Goal: Transaction & Acquisition: Obtain resource

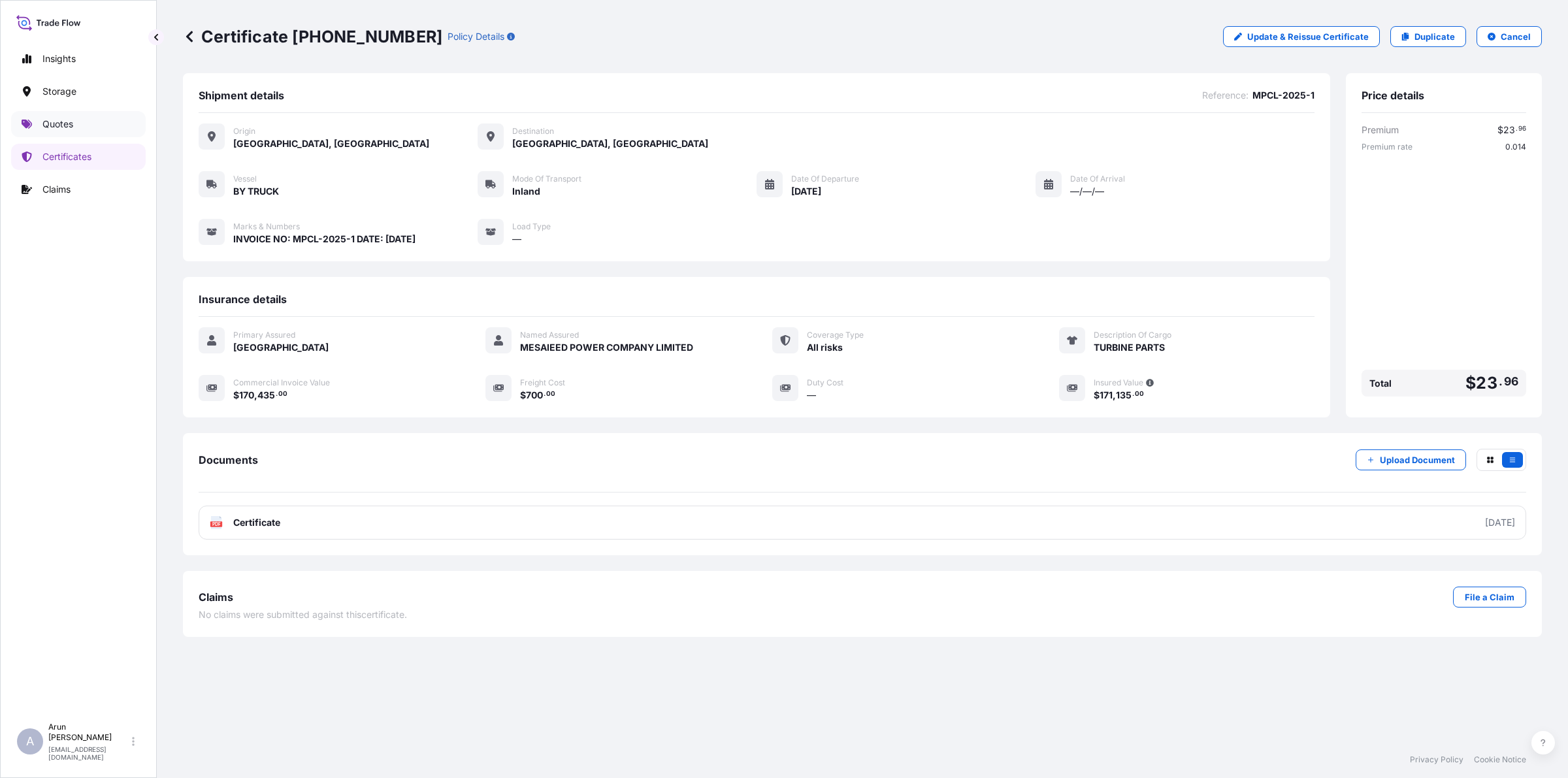
click at [68, 114] on link "Quotes" at bounding box center [78, 124] width 135 height 27
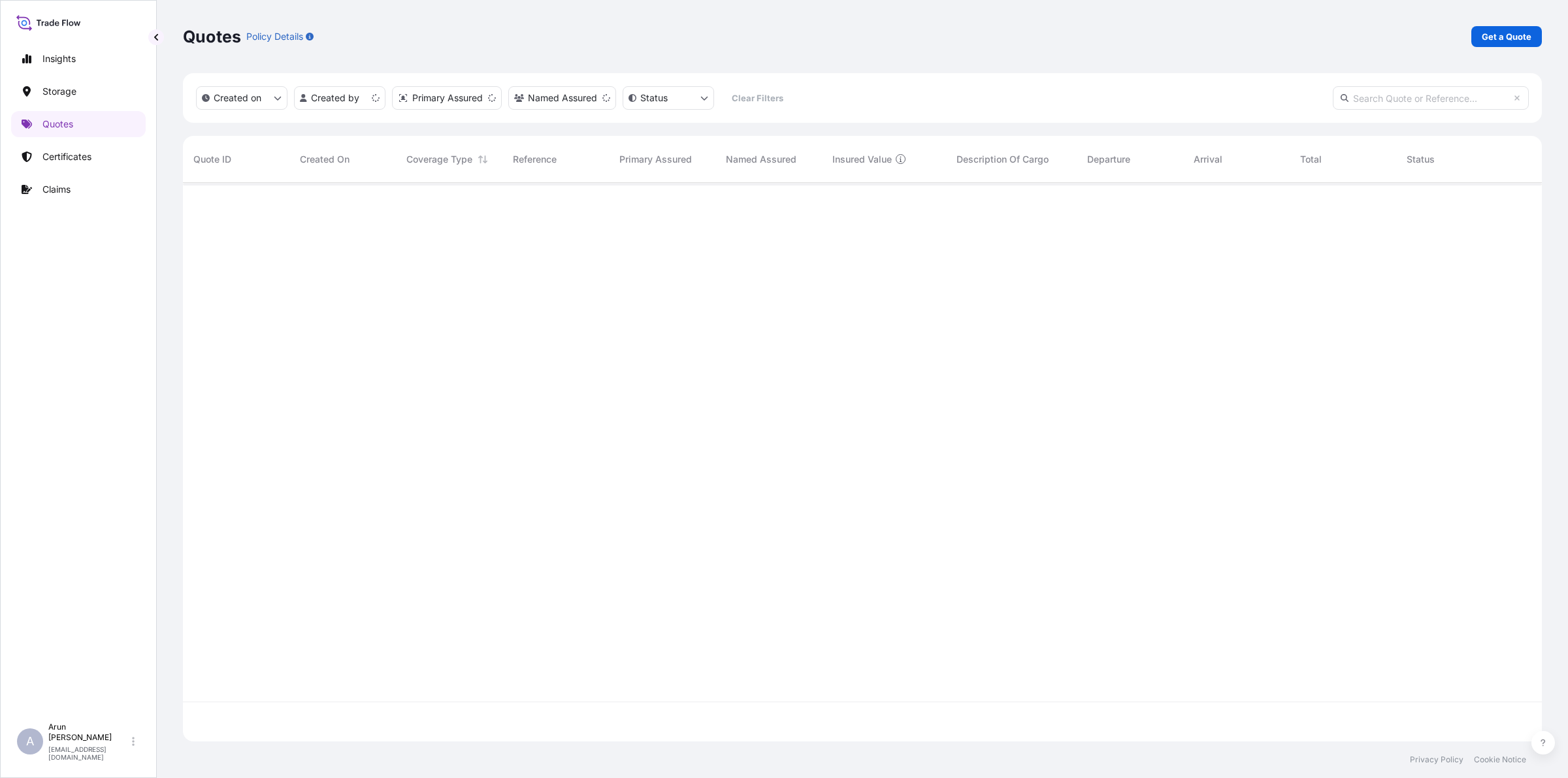
scroll to position [554, 1347]
click at [1496, 45] on link "Get a Quote" at bounding box center [1506, 37] width 70 height 21
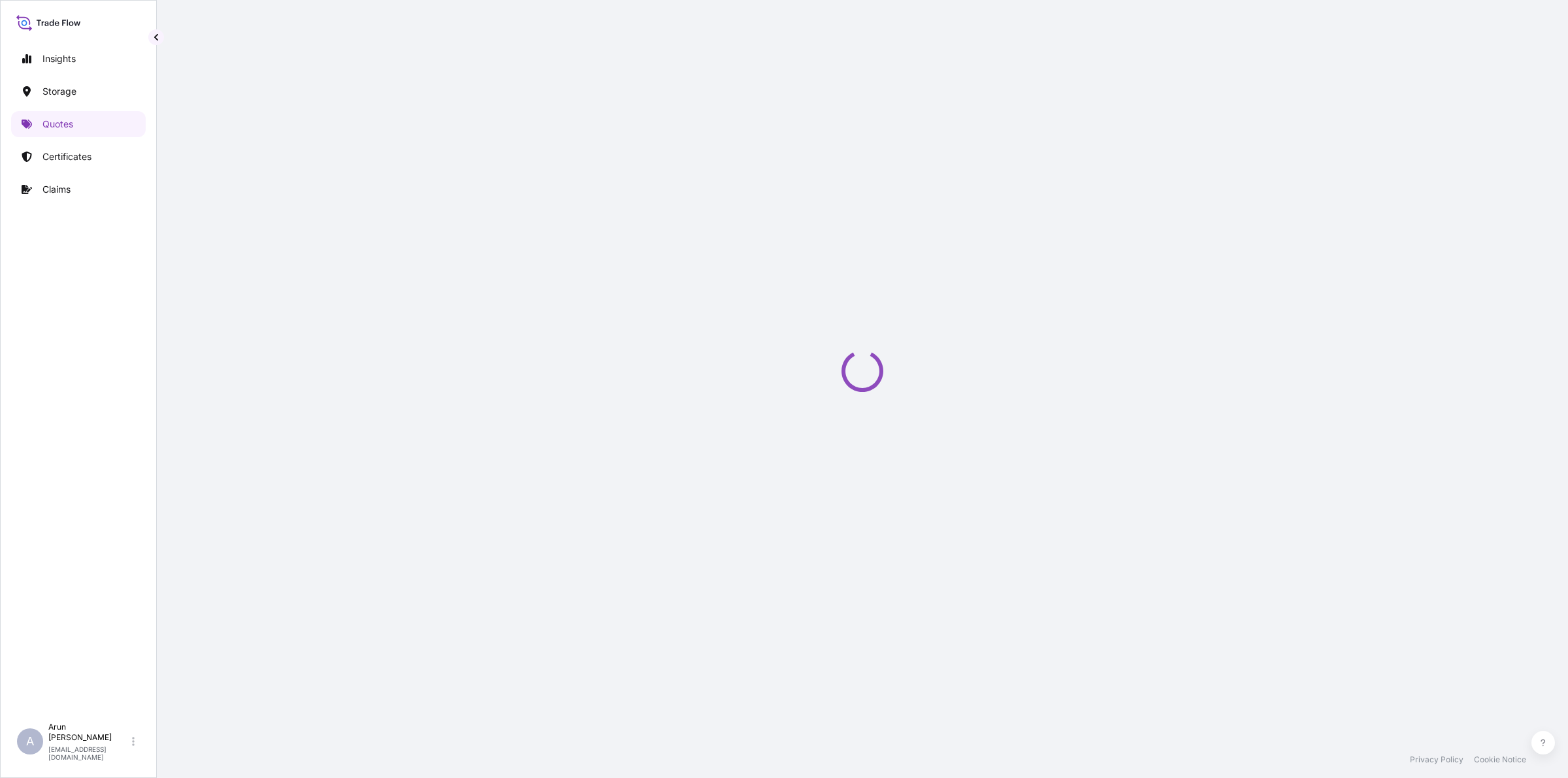
select select "Road / [GEOGRAPHIC_DATA]"
select select "Water"
select select "Road / [GEOGRAPHIC_DATA]"
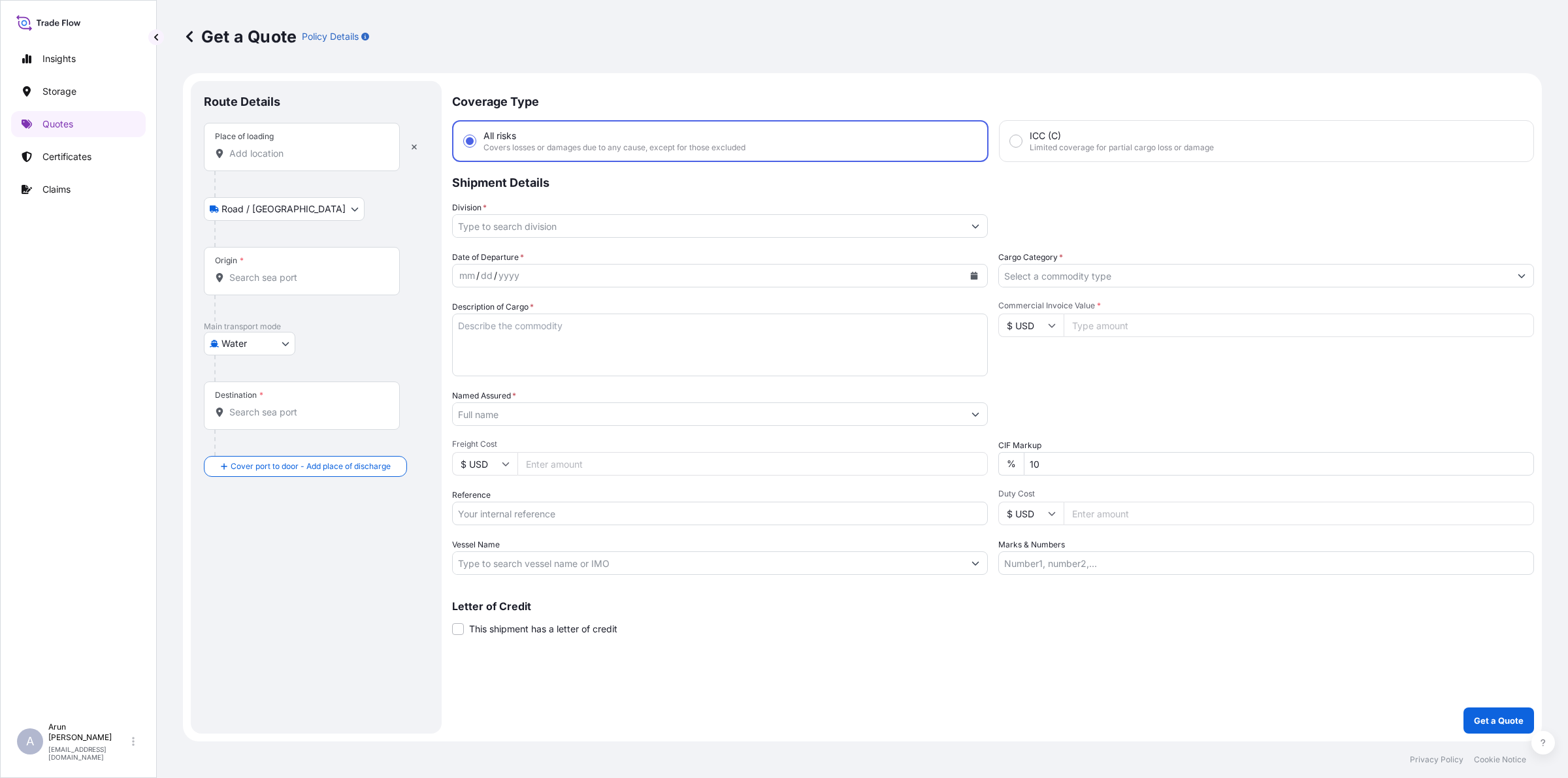
click at [290, 478] on div "Route Details Place of loading Road / [GEOGRAPHIC_DATA] / Inland Origin * Main …" at bounding box center [316, 407] width 224 height 626
click at [369, 145] on div "Place of loading" at bounding box center [302, 147] width 196 height 48
click at [369, 147] on input "Place of loading" at bounding box center [307, 153] width 154 height 13
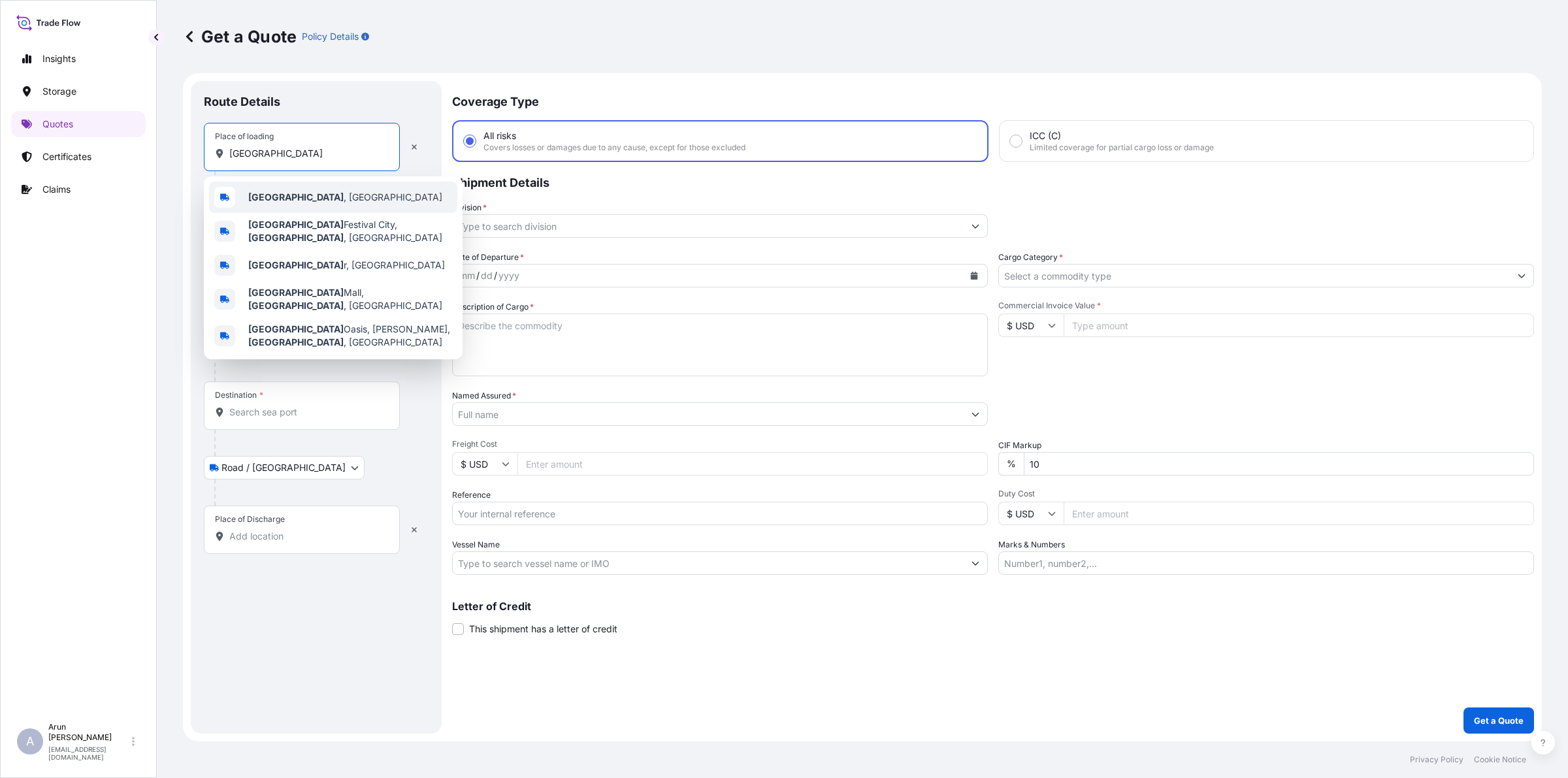
click at [272, 200] on span "[GEOGRAPHIC_DATA] , [GEOGRAPHIC_DATA]" at bounding box center [345, 197] width 194 height 13
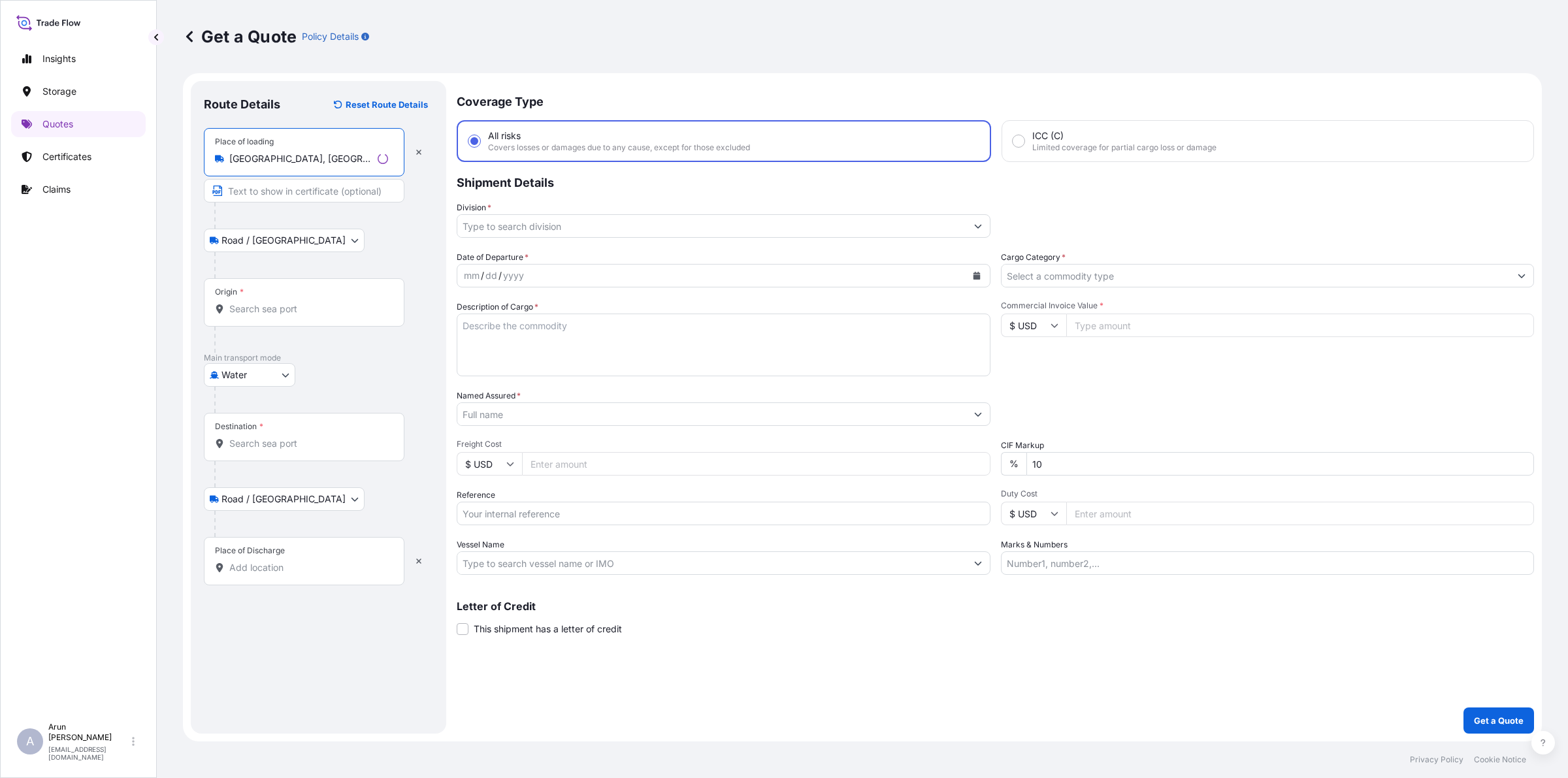
type input "[GEOGRAPHIC_DATA], [GEOGRAPHIC_DATA]"
click at [279, 194] on input "Text to appear on certificate" at bounding box center [304, 190] width 200 height 23
type input "QATAR NAR"
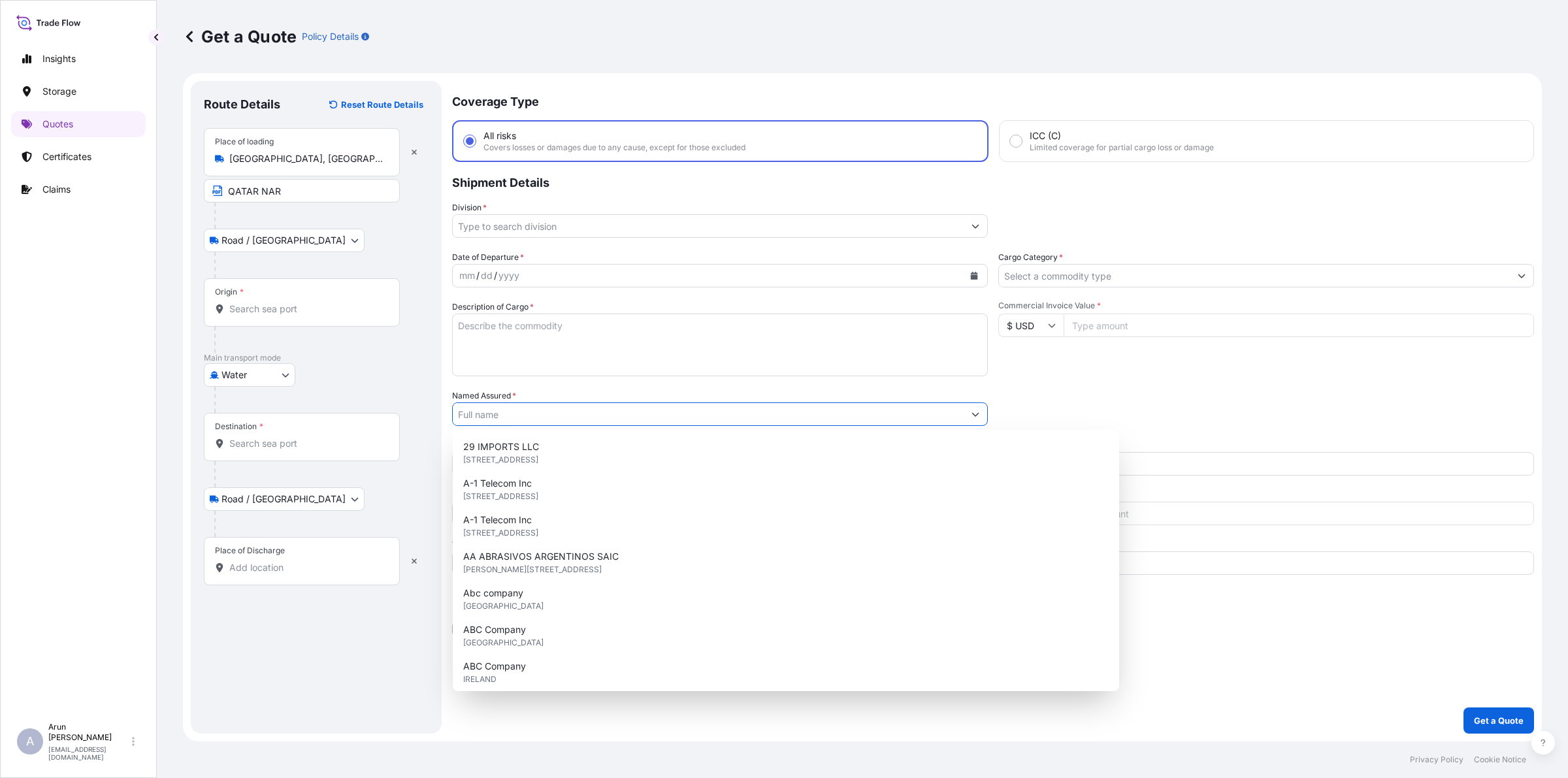
click at [527, 418] on input "Named Assured *" at bounding box center [708, 414] width 511 height 23
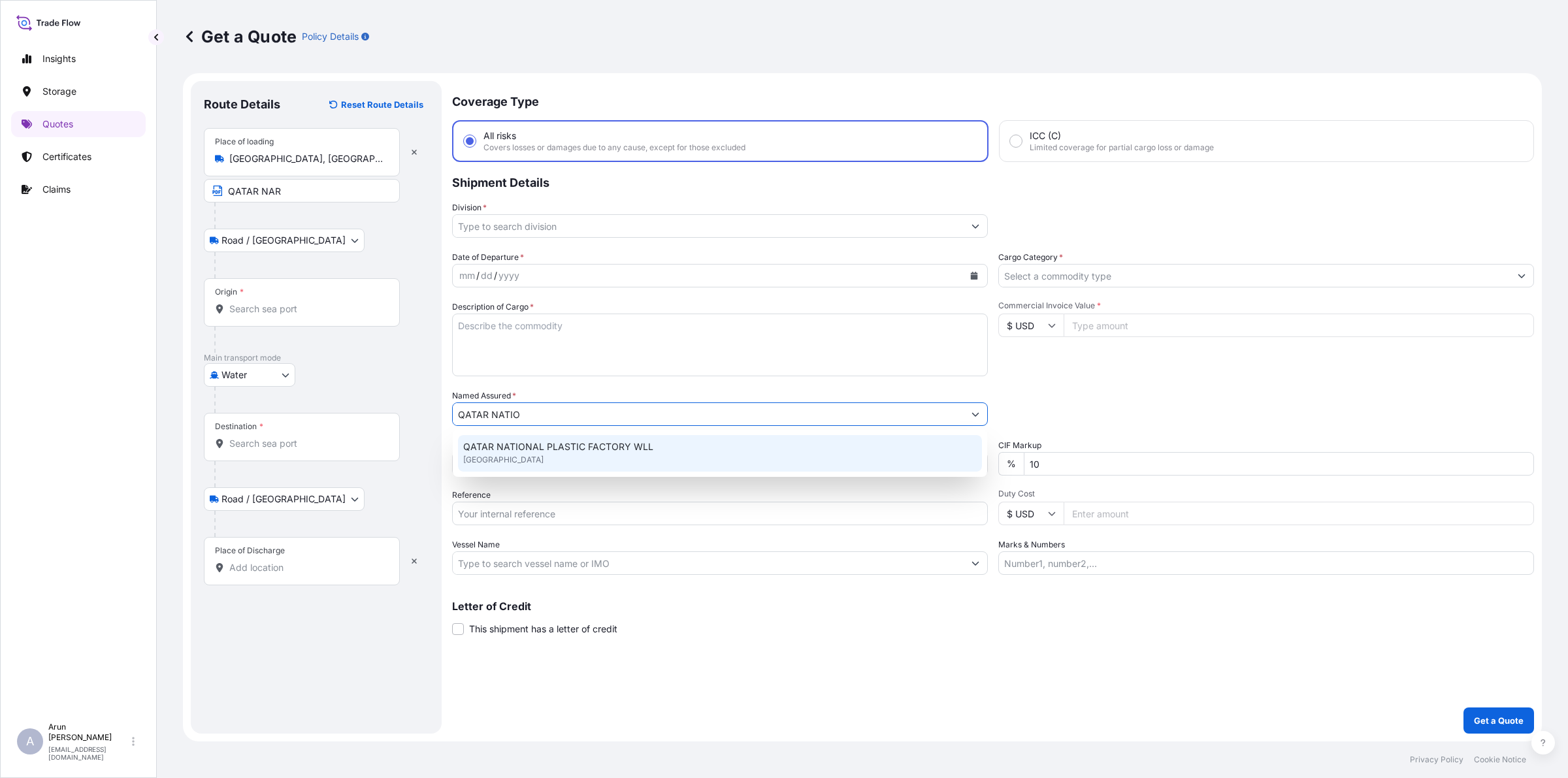
click at [543, 453] on span "[GEOGRAPHIC_DATA]" at bounding box center [504, 459] width 81 height 13
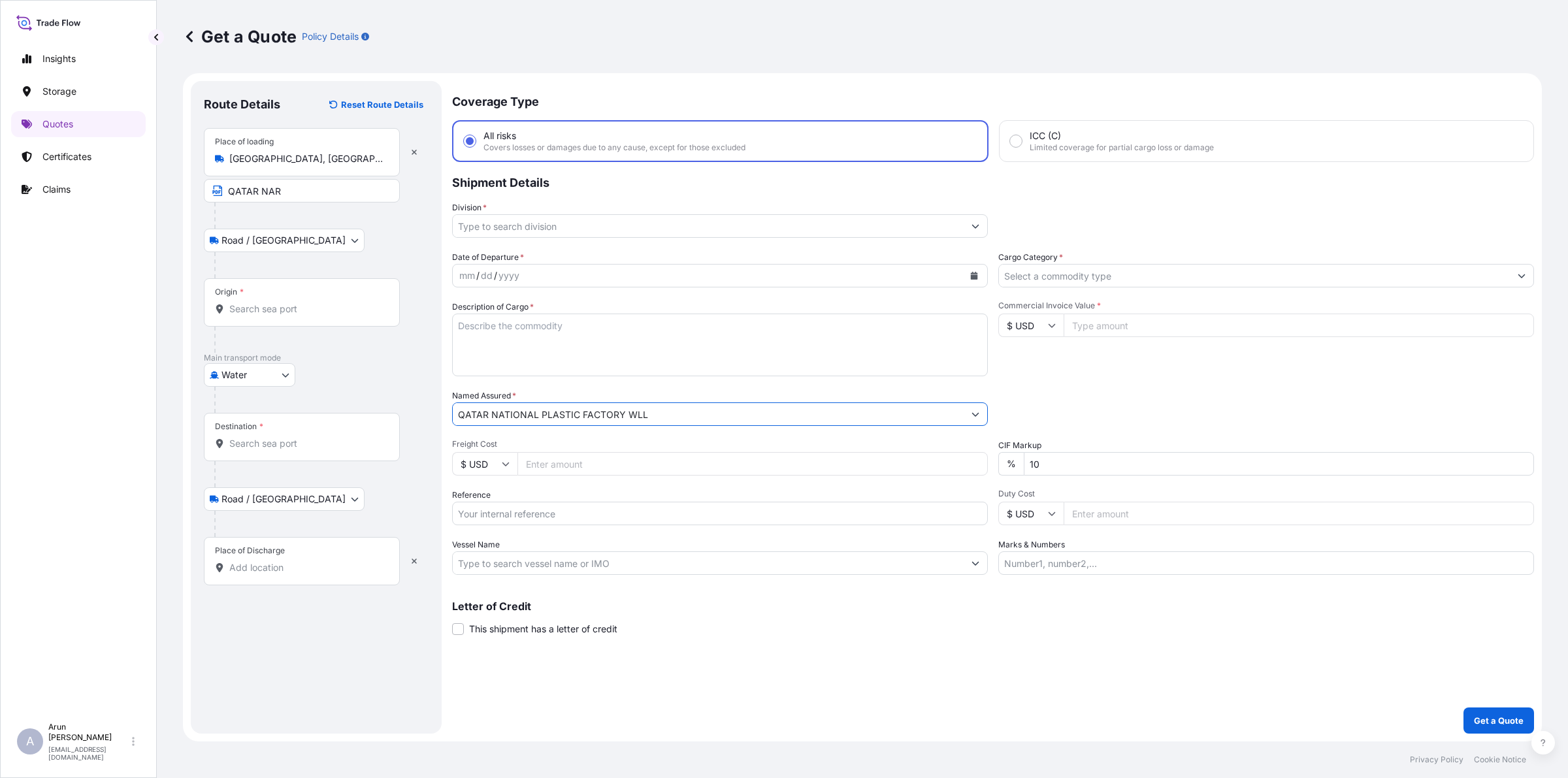
drag, startPoint x: 667, startPoint y: 415, endPoint x: 368, endPoint y: 445, distance: 300.5
click at [368, 445] on form "Route Details Reset Route Details Place of loading [GEOGRAPHIC_DATA], [GEOGRAPH…" at bounding box center [863, 407] width 1359 height 668
type input "QATAR NATIONAL PLASTIC FACTORY WLL"
drag, startPoint x: 135, startPoint y: 236, endPoint x: 0, endPoint y: 252, distance: 135.9
click at [0, 252] on div "Insights Storage Quotes Certificates Claims A [PERSON_NAME] [PERSON_NAME][EMAIL…" at bounding box center [784, 389] width 1568 height 778
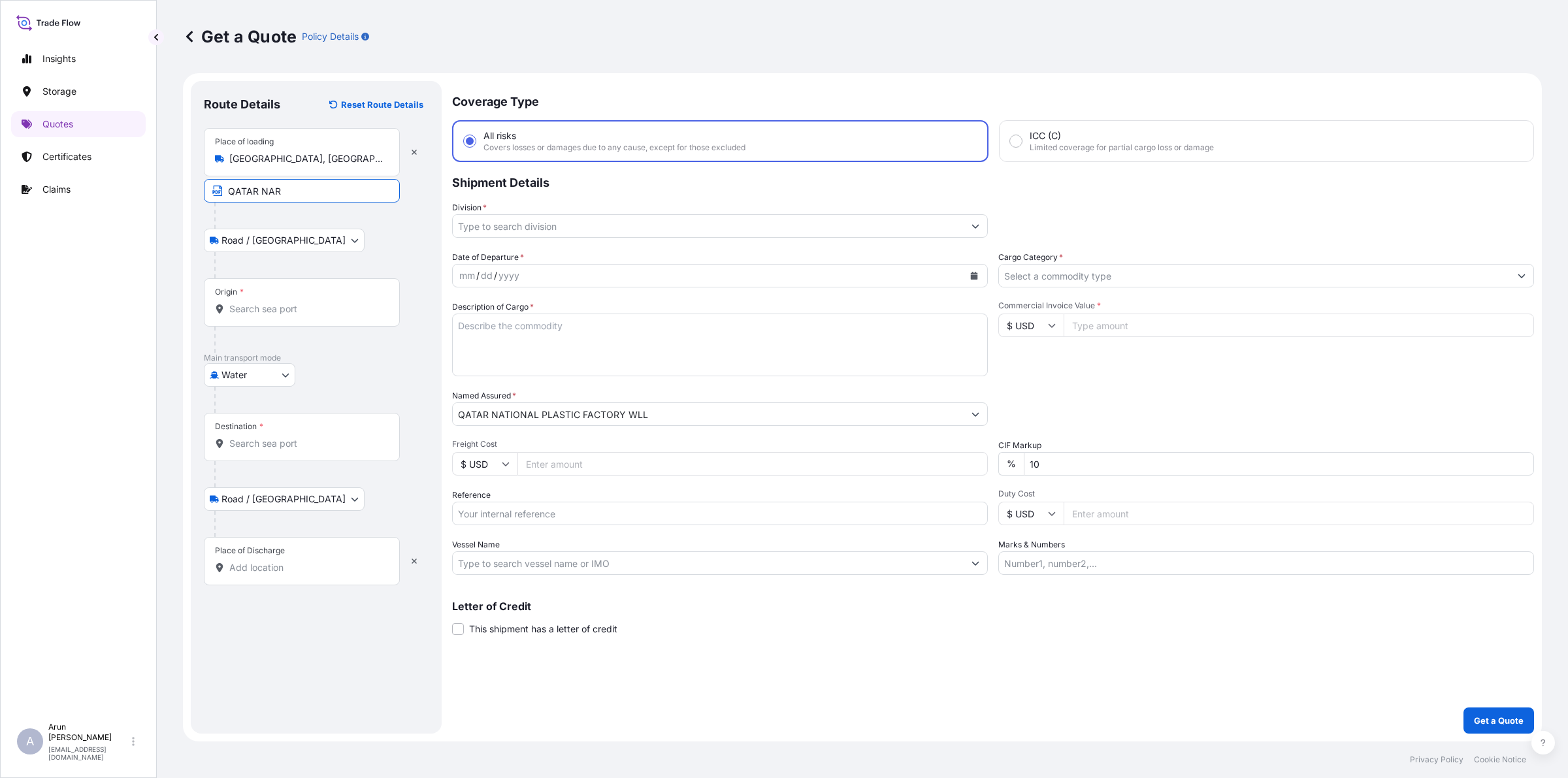
paste input "TIONAL PLASTIC FACTORY WLL"
drag, startPoint x: 290, startPoint y: 151, endPoint x: 117, endPoint y: 210, distance: 182.8
click at [117, 210] on div "Insights Storage Quotes Certificates Claims A [PERSON_NAME] [PERSON_NAME][EMAIL…" at bounding box center [784, 389] width 1568 height 778
click at [263, 169] on div "Text to show in the PDF certificate" at bounding box center [217, 162] width 142 height 23
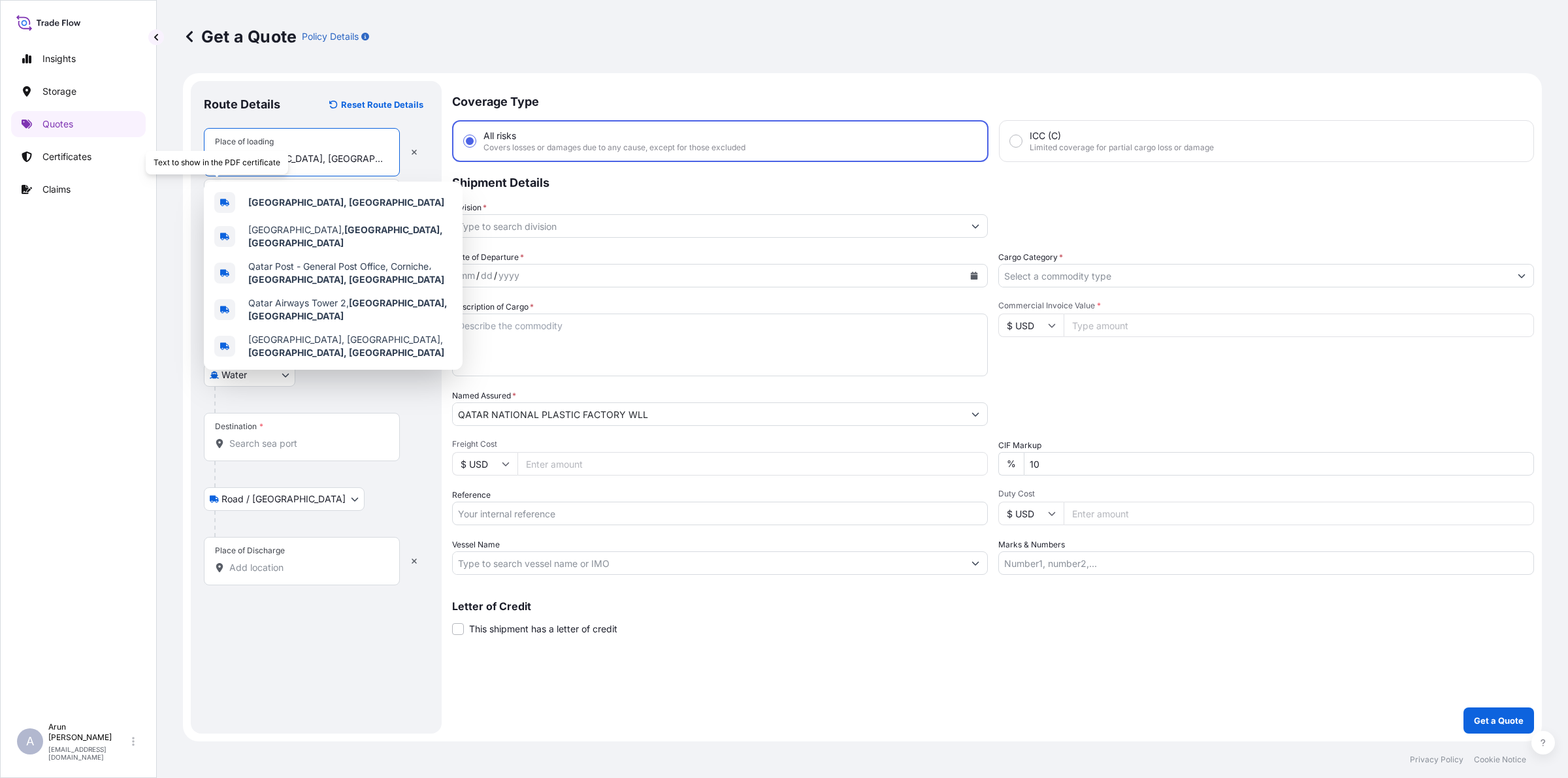
click at [302, 155] on input "[GEOGRAPHIC_DATA], [GEOGRAPHIC_DATA]" at bounding box center [307, 159] width 154 height 13
click at [281, 200] on b "[GEOGRAPHIC_DATA], [GEOGRAPHIC_DATA]" at bounding box center [346, 202] width 196 height 11
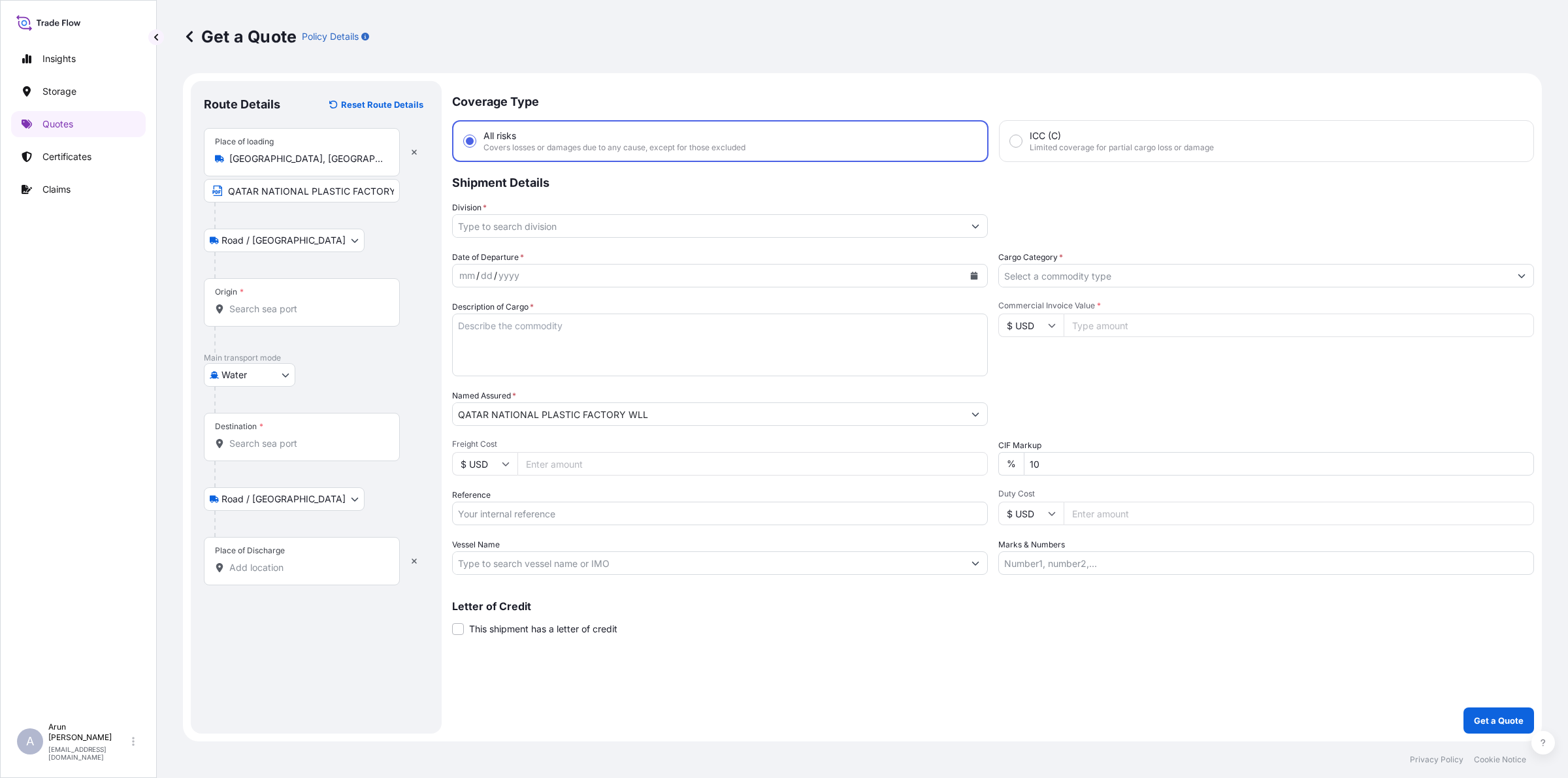
drag, startPoint x: 286, startPoint y: 165, endPoint x: 232, endPoint y: 177, distance: 55.3
click at [232, 177] on div "Place of loading [GEOGRAPHIC_DATA], [GEOGRAPHIC_DATA] [GEOGRAPHIC_DATA] NATIONA…" at bounding box center [316, 165] width 224 height 75
drag, startPoint x: 226, startPoint y: 161, endPoint x: 301, endPoint y: 159, distance: 75.0
click at [301, 159] on div "[GEOGRAPHIC_DATA], [GEOGRAPHIC_DATA]" at bounding box center [302, 159] width 174 height 13
click at [301, 159] on input "[GEOGRAPHIC_DATA], [GEOGRAPHIC_DATA]" at bounding box center [307, 159] width 154 height 13
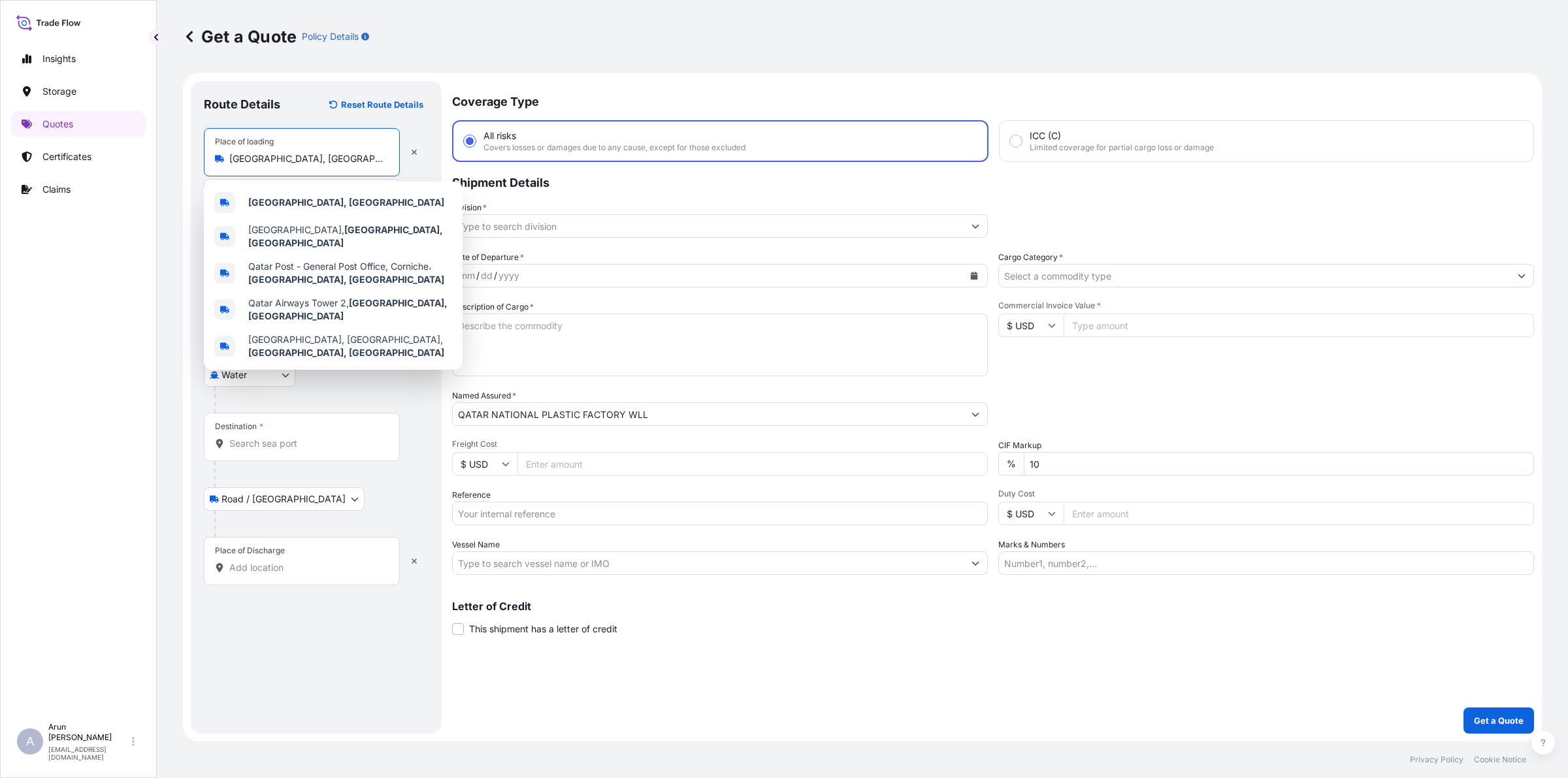
drag, startPoint x: 285, startPoint y: 159, endPoint x: 230, endPoint y: 165, distance: 55.3
click at [230, 165] on div "[GEOGRAPHIC_DATA], [GEOGRAPHIC_DATA]" at bounding box center [302, 159] width 174 height 13
click at [270, 197] on b "[GEOGRAPHIC_DATA], [GEOGRAPHIC_DATA]" at bounding box center [346, 202] width 196 height 11
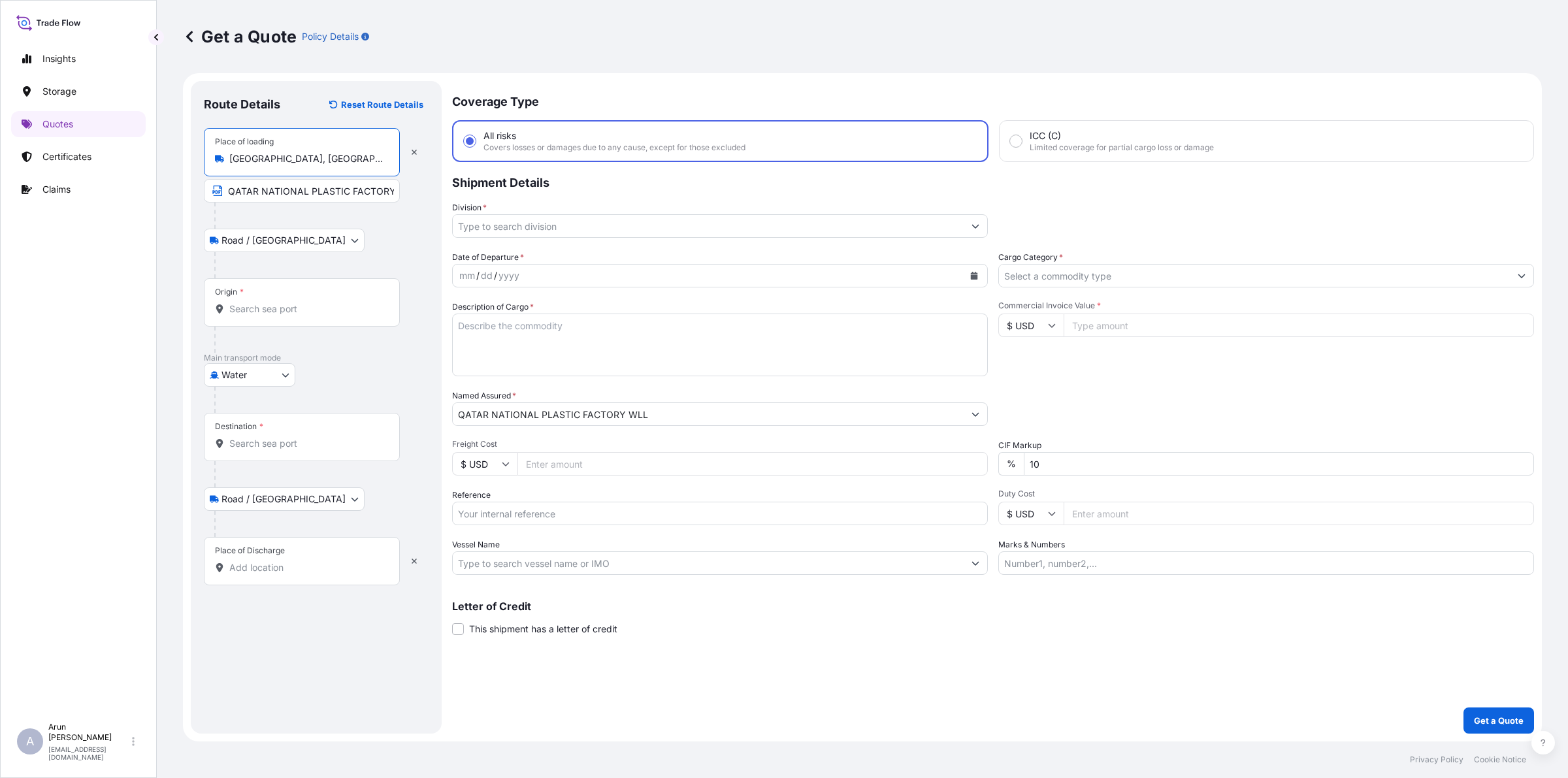
click at [376, 194] on input "QATAR NATIONAL PLASTIC FACTORY WLL" at bounding box center [302, 190] width 196 height 23
paste input "[GEOGRAPHIC_DATA], [GEOGRAPHIC_DATA]"
type input "QATAR NATIONAL PLASTIC FACTORY WLL., [GEOGRAPHIC_DATA], [GEOGRAPHIC_DATA]"
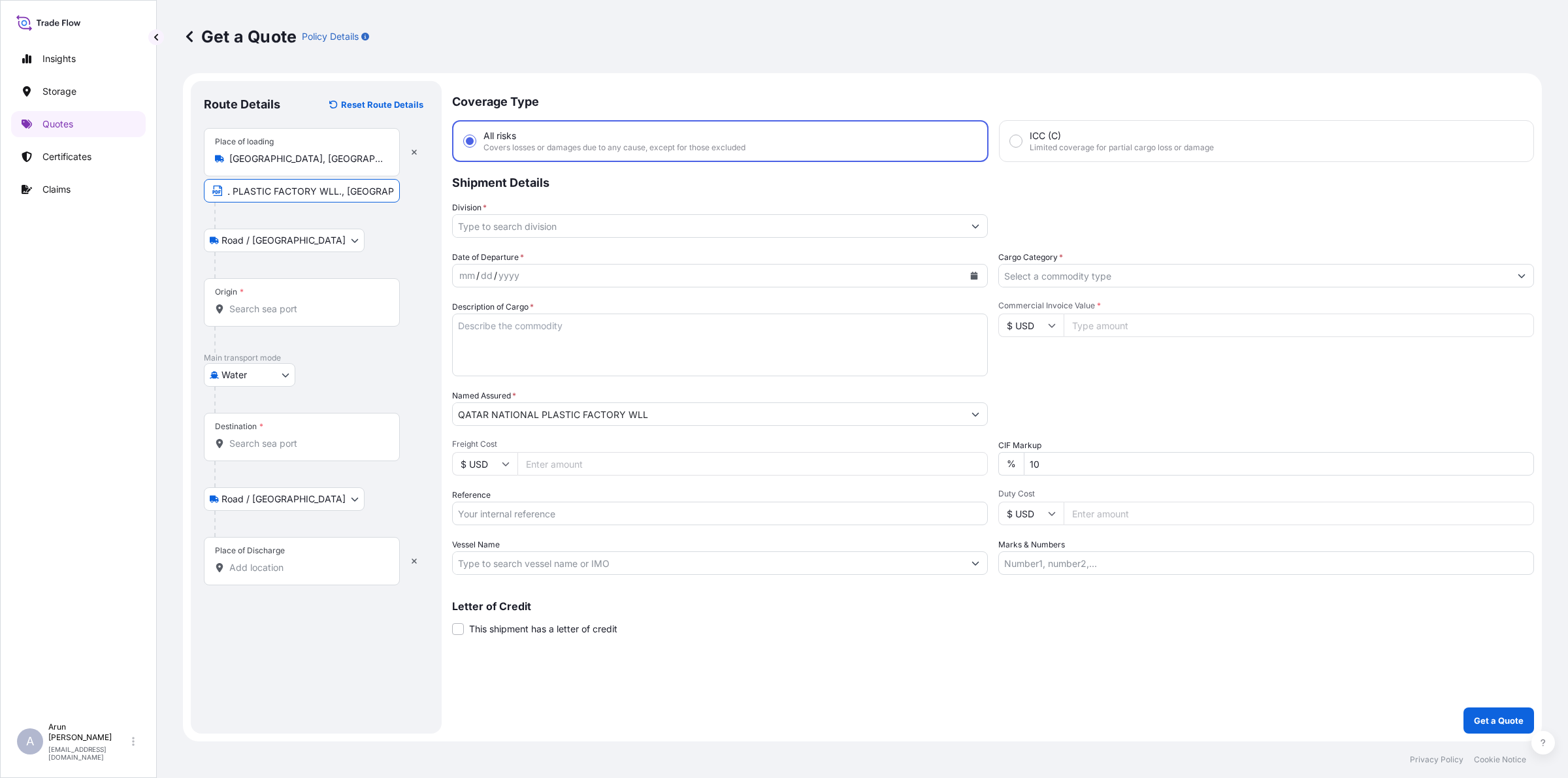
scroll to position [0, 0]
click at [298, 301] on div "Origin *" at bounding box center [302, 302] width 196 height 48
click at [298, 302] on input "Origin *" at bounding box center [307, 308] width 154 height 13
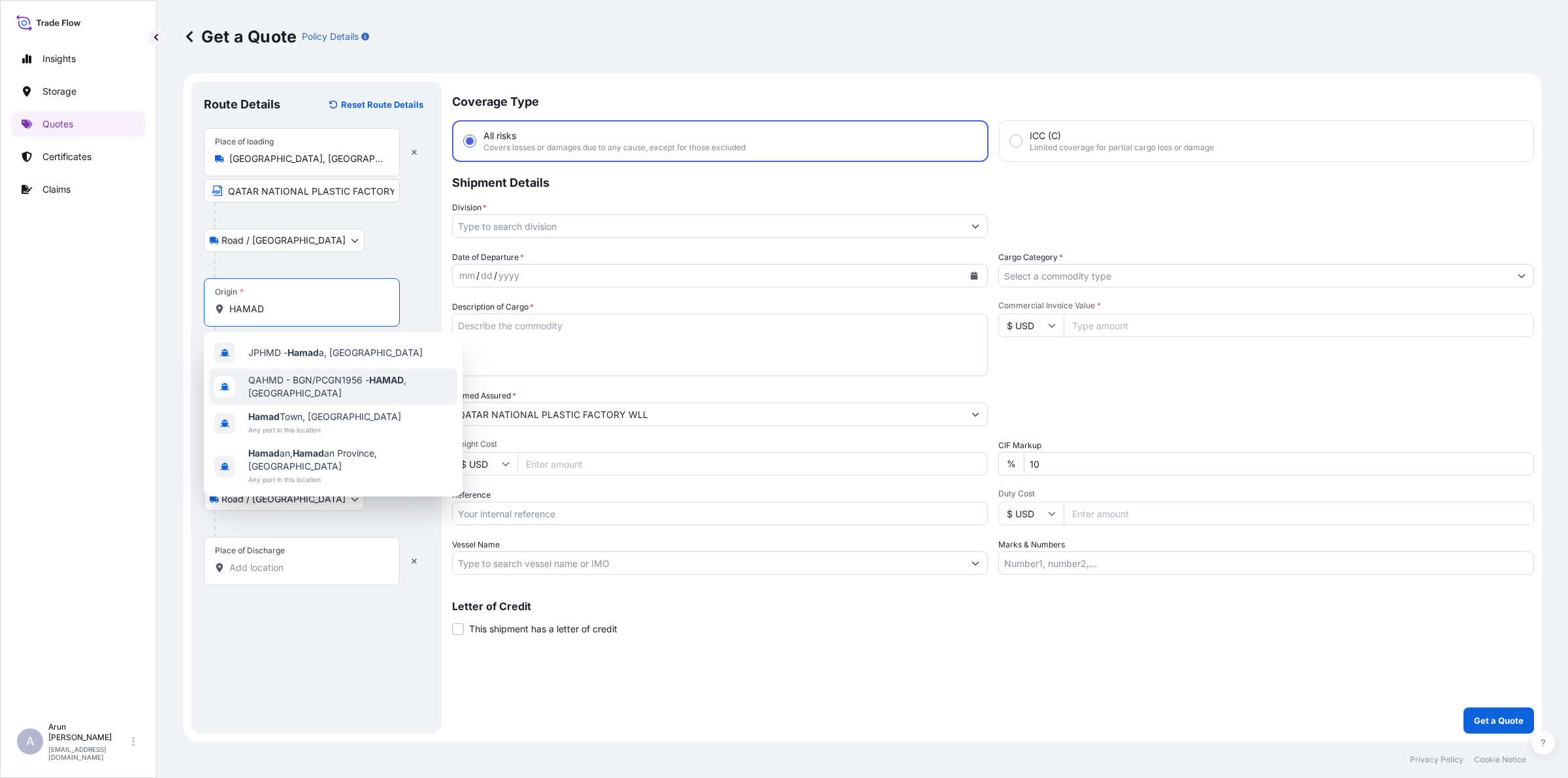
click at [298, 387] on span "QAHMD - BGN/PCGN1956 - HAMAD , [GEOGRAPHIC_DATA]" at bounding box center [350, 386] width 204 height 27
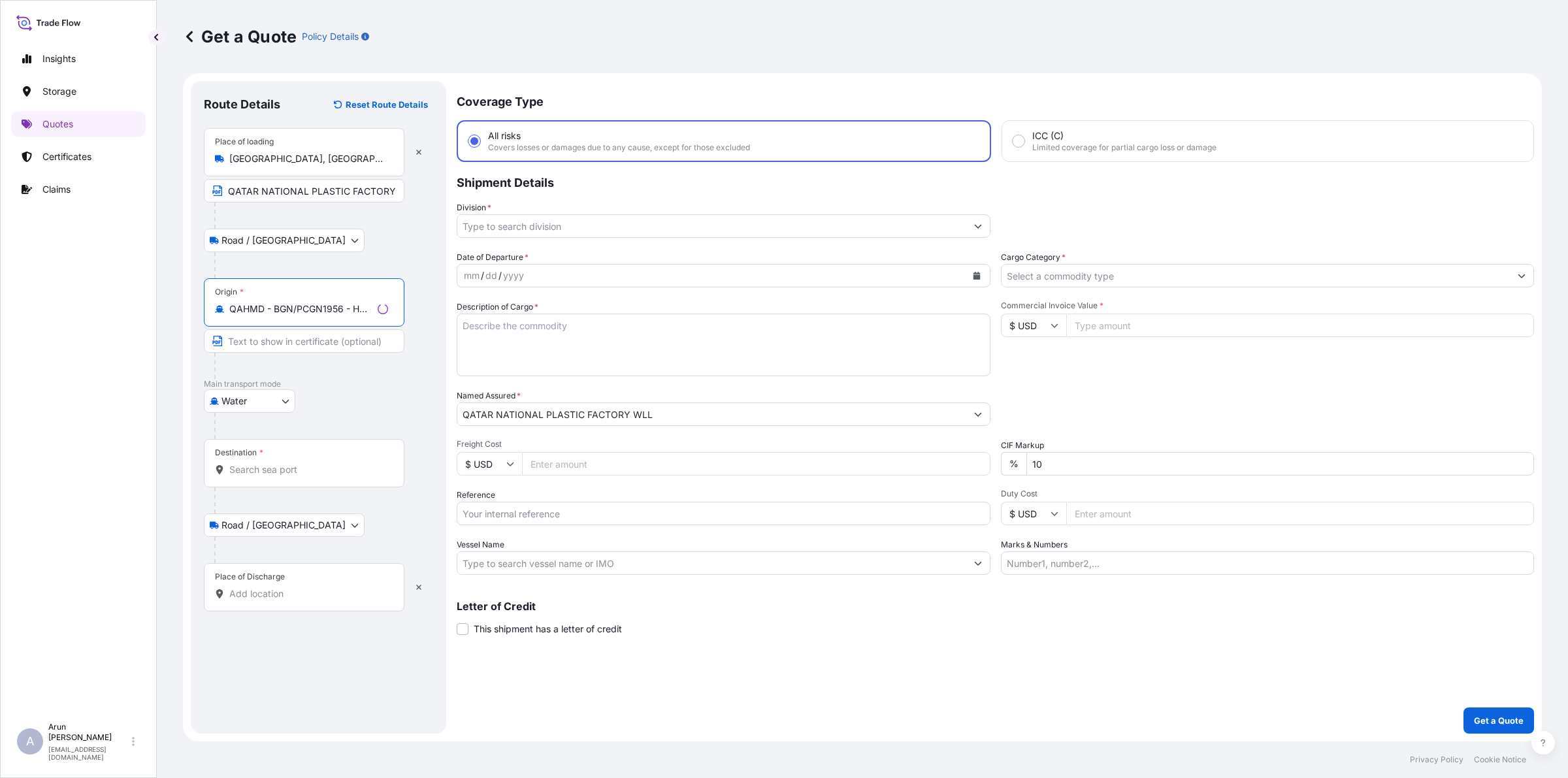
type input "QAHMD - BGN/PCGN1956 - HAMAD, [GEOGRAPHIC_DATA]"
click at [268, 481] on div "Destination *" at bounding box center [302, 463] width 196 height 48
click at [268, 476] on input "Destination *" at bounding box center [307, 470] width 154 height 13
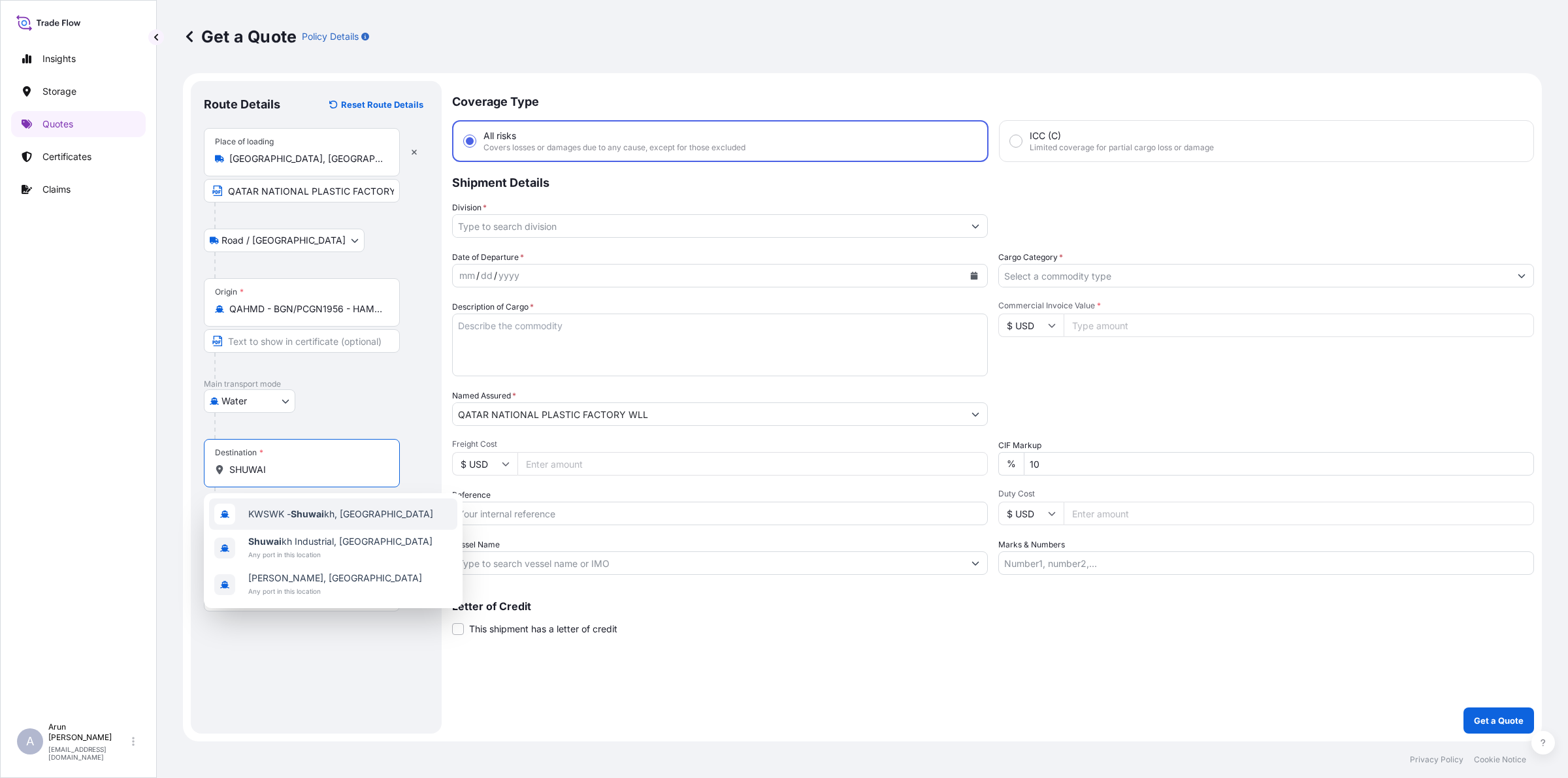
click at [364, 519] on span "KWSWK - Shuwai kh, [GEOGRAPHIC_DATA]" at bounding box center [341, 514] width 185 height 13
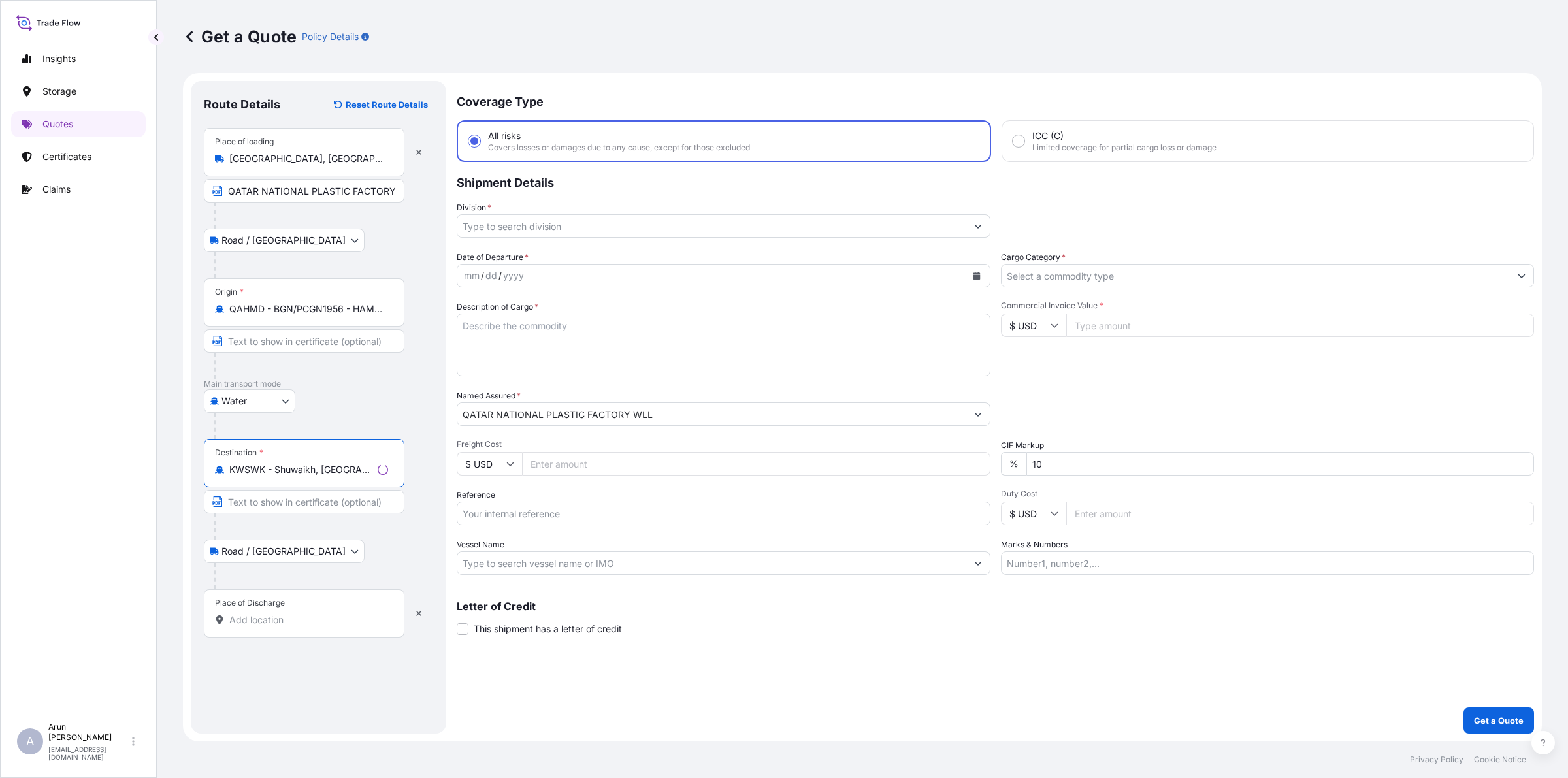
type input "KWSWK - Shuwaikh, [GEOGRAPHIC_DATA]"
click at [324, 618] on input "Place of Discharge" at bounding box center [307, 619] width 154 height 13
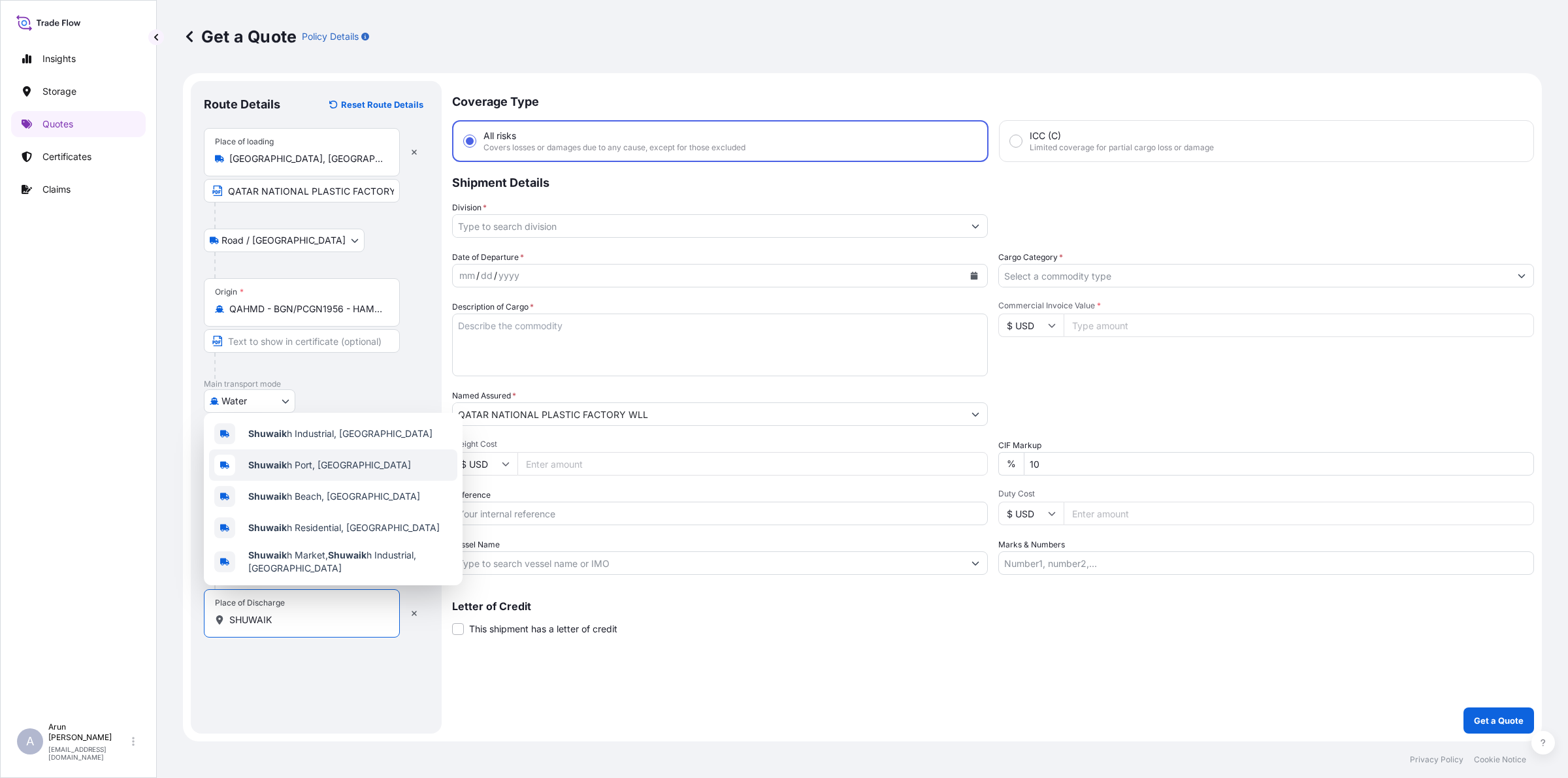
click at [302, 472] on span "Shuwaik h Port, [GEOGRAPHIC_DATA]" at bounding box center [330, 464] width 163 height 13
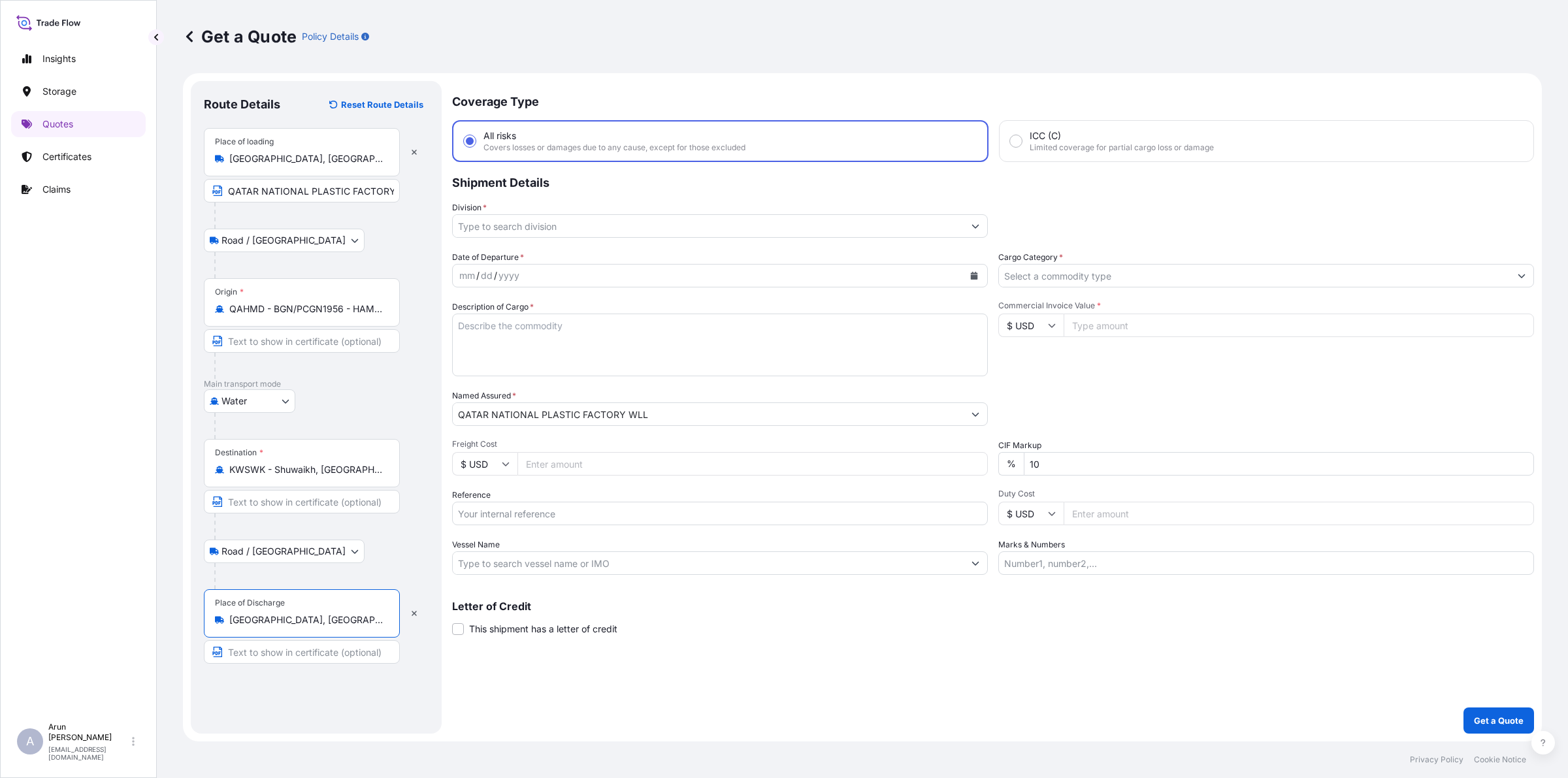
type input "[GEOGRAPHIC_DATA], [GEOGRAPHIC_DATA]"
click at [323, 656] on input "Text to appear on certificate" at bounding box center [302, 651] width 196 height 23
type input "PLANNERS GENERAL TRADING& CONTRACTING CO.WL.L."
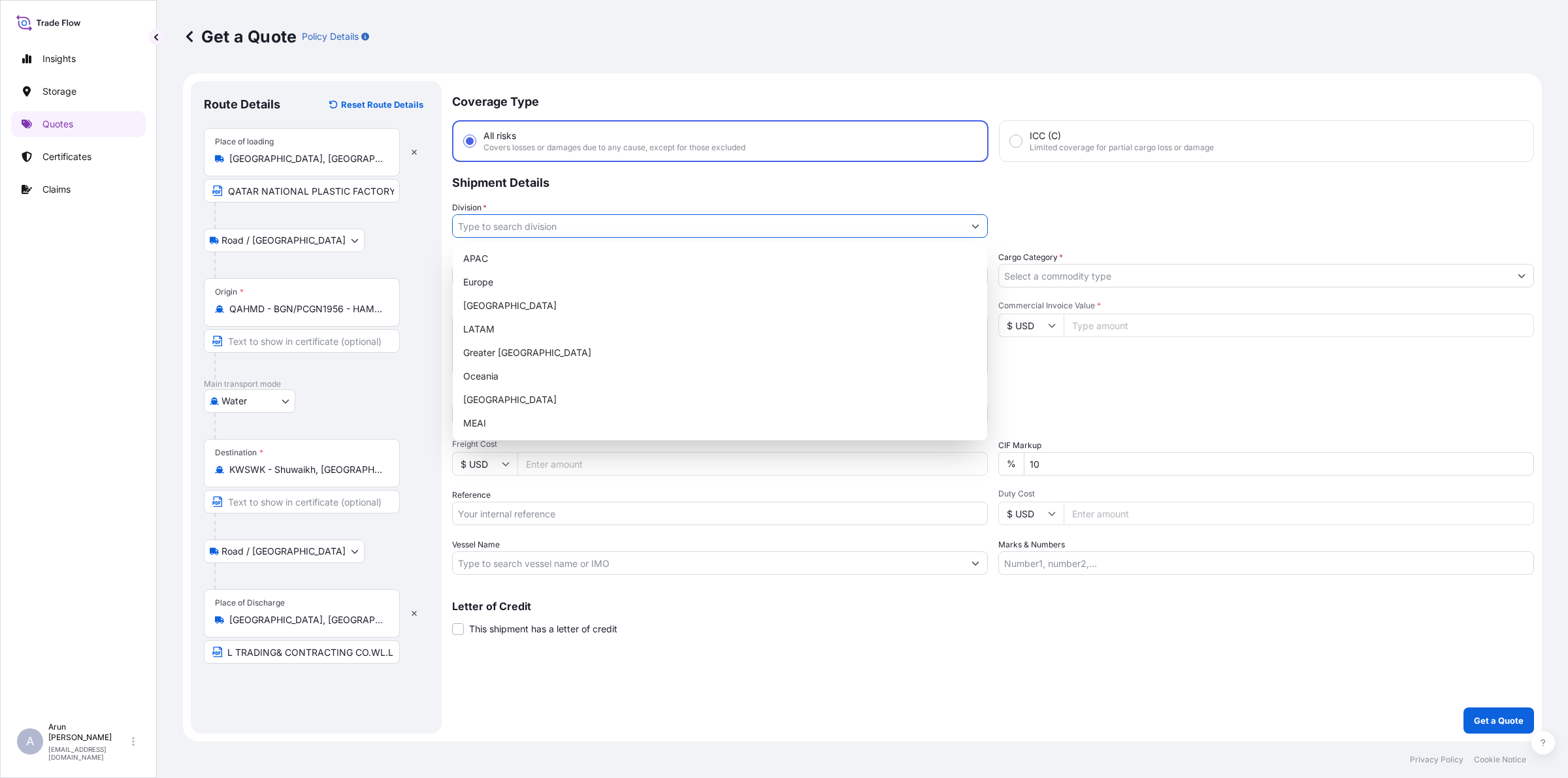
click at [543, 217] on input "Division *" at bounding box center [708, 225] width 511 height 23
click at [507, 412] on div "MEAI" at bounding box center [721, 422] width 524 height 23
type input "MEAI"
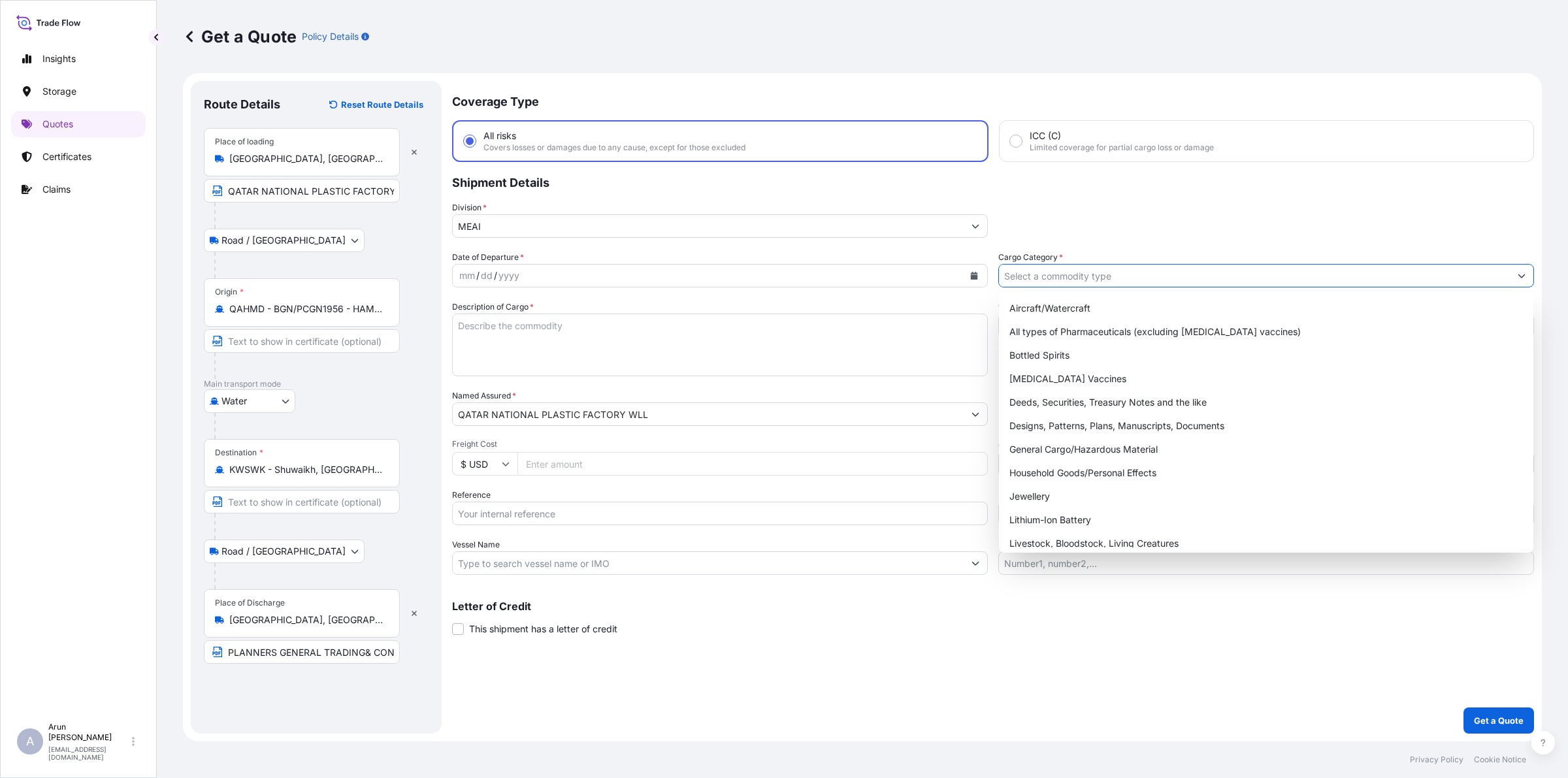
click at [1103, 268] on input "Cargo Category *" at bounding box center [1254, 275] width 511 height 23
click at [1045, 454] on div "General Cargo/Hazardous Material" at bounding box center [1266, 449] width 524 height 23
type input "General Cargo/Hazardous Material"
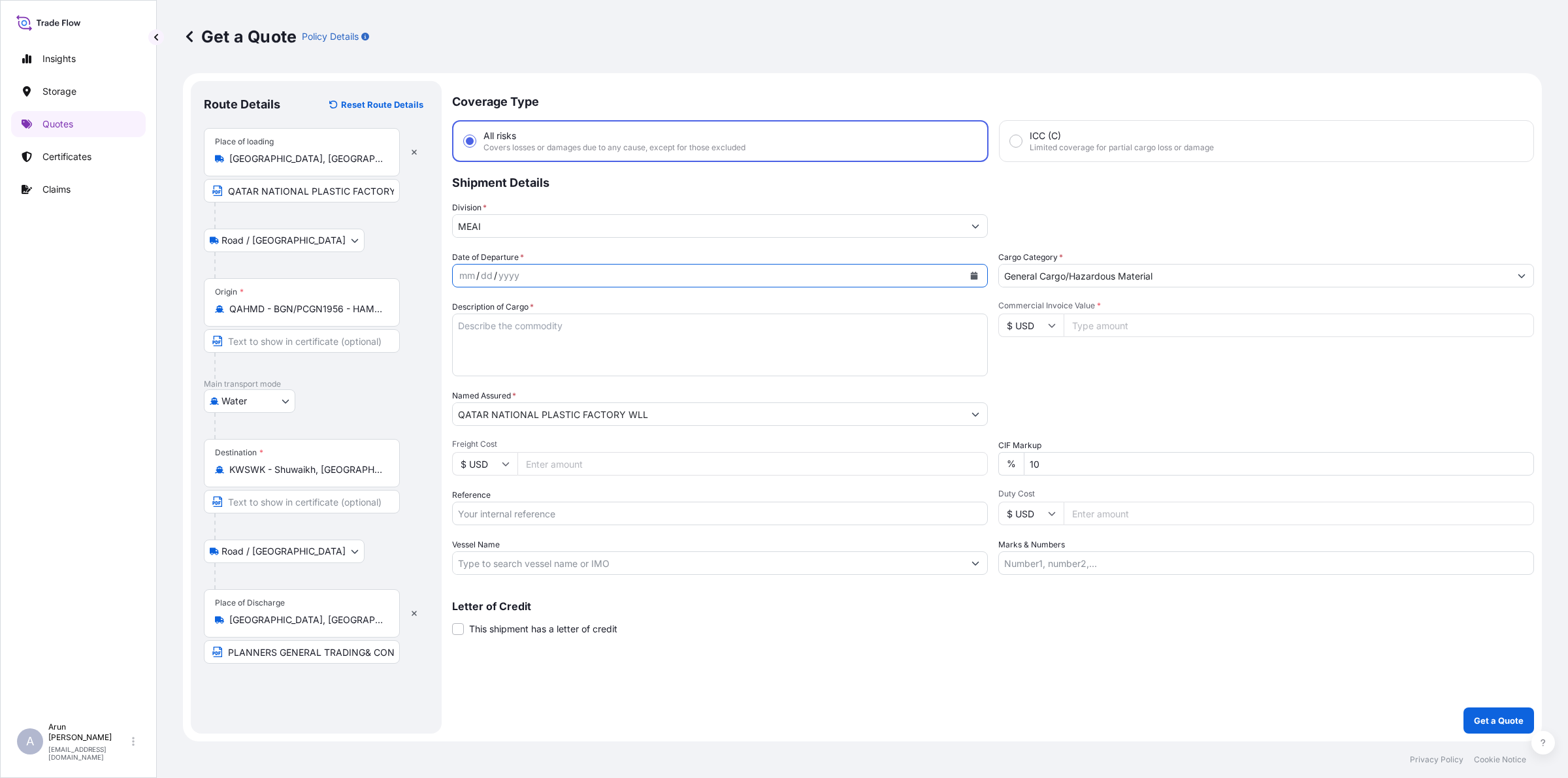
click at [984, 282] on div "mm / dd / yyyy" at bounding box center [720, 275] width 536 height 23
click at [981, 279] on button "Calendar" at bounding box center [974, 276] width 21 height 21
click at [626, 386] on div "11" at bounding box center [624, 384] width 23 height 23
click at [568, 314] on textarea "Description of Cargo *" at bounding box center [720, 344] width 536 height 63
click at [579, 329] on textarea "Description of Cargo *" at bounding box center [720, 344] width 536 height 63
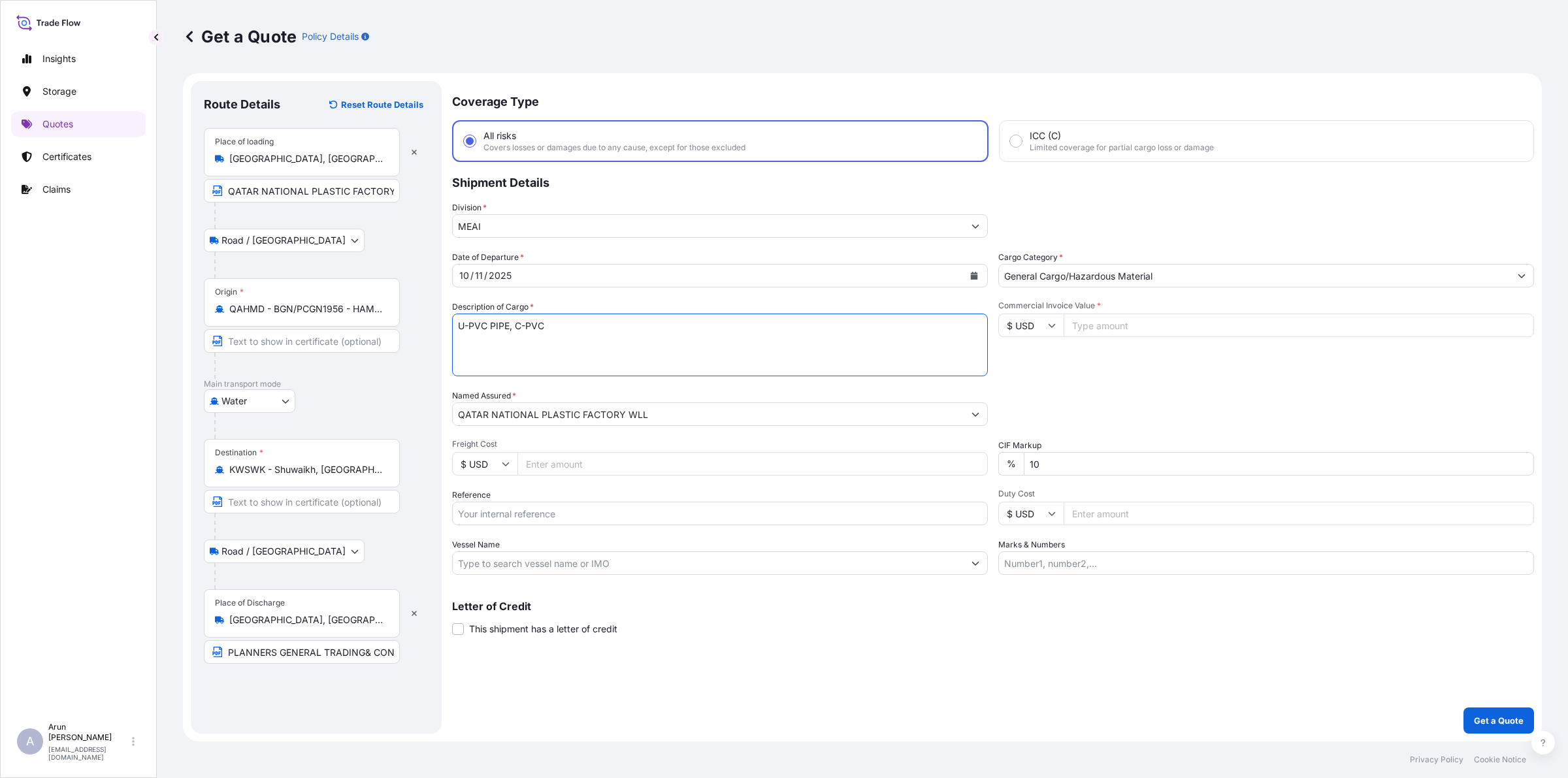
click at [488, 327] on textarea "U-PVC PIPE, C-PVC" at bounding box center [720, 344] width 536 height 63
click at [647, 326] on textarea "U-PVC DUCT PIPE, C-PVC" at bounding box center [720, 344] width 536 height 63
type textarea "U-PVC DUCT PIPE, C-PVC PIPE"
click at [652, 459] on input "Freight Cost" at bounding box center [752, 464] width 470 height 23
click at [528, 515] on input "Reference" at bounding box center [720, 513] width 536 height 23
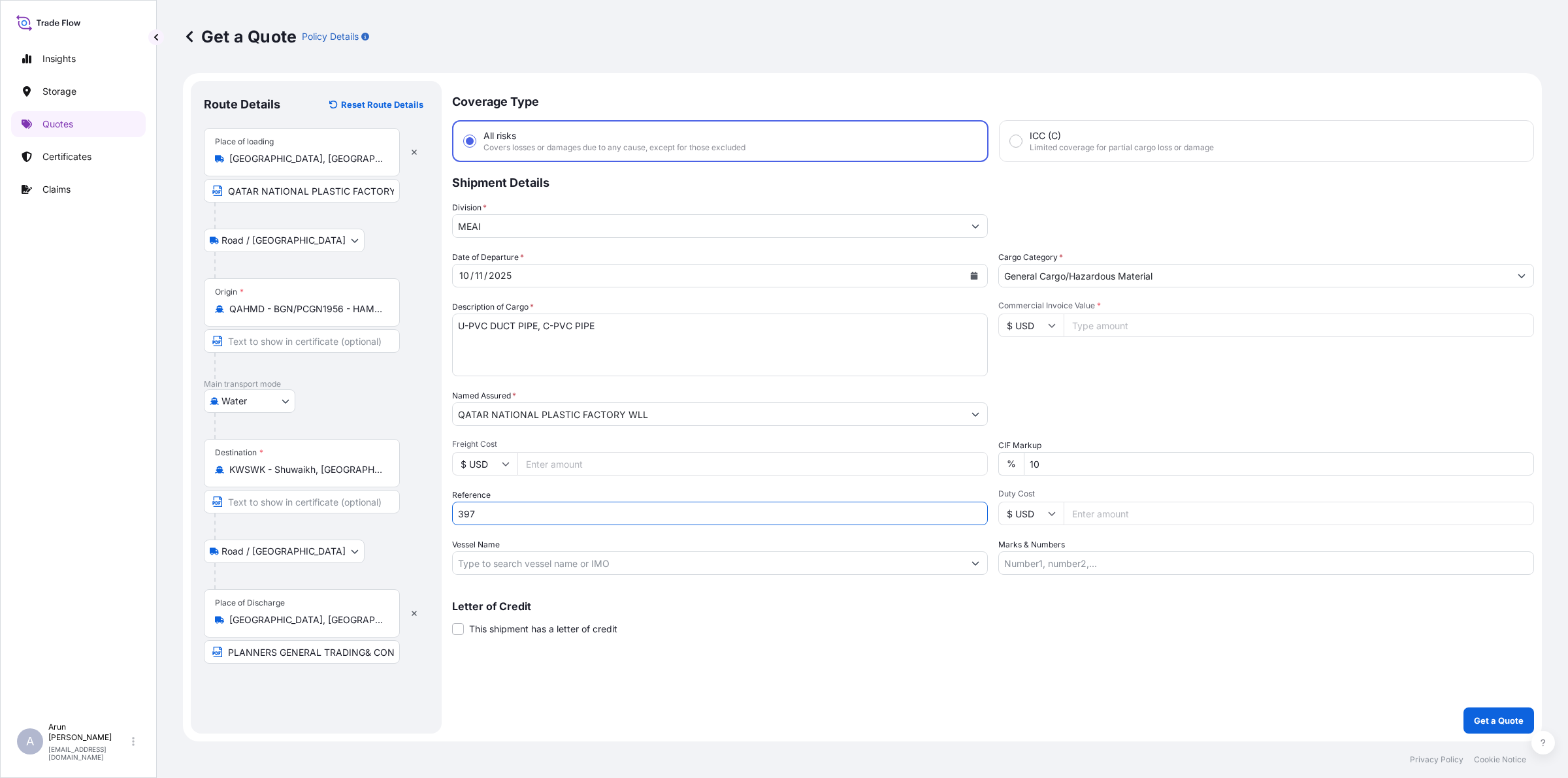
type input "397"
click at [585, 469] on input "Freight Cost" at bounding box center [752, 464] width 470 height 23
click at [1141, 321] on input "Commercial Invoice Value *" at bounding box center [1299, 325] width 470 height 23
type input "27412"
click at [1072, 566] on input "Marks & Numbers" at bounding box center [1266, 563] width 536 height 23
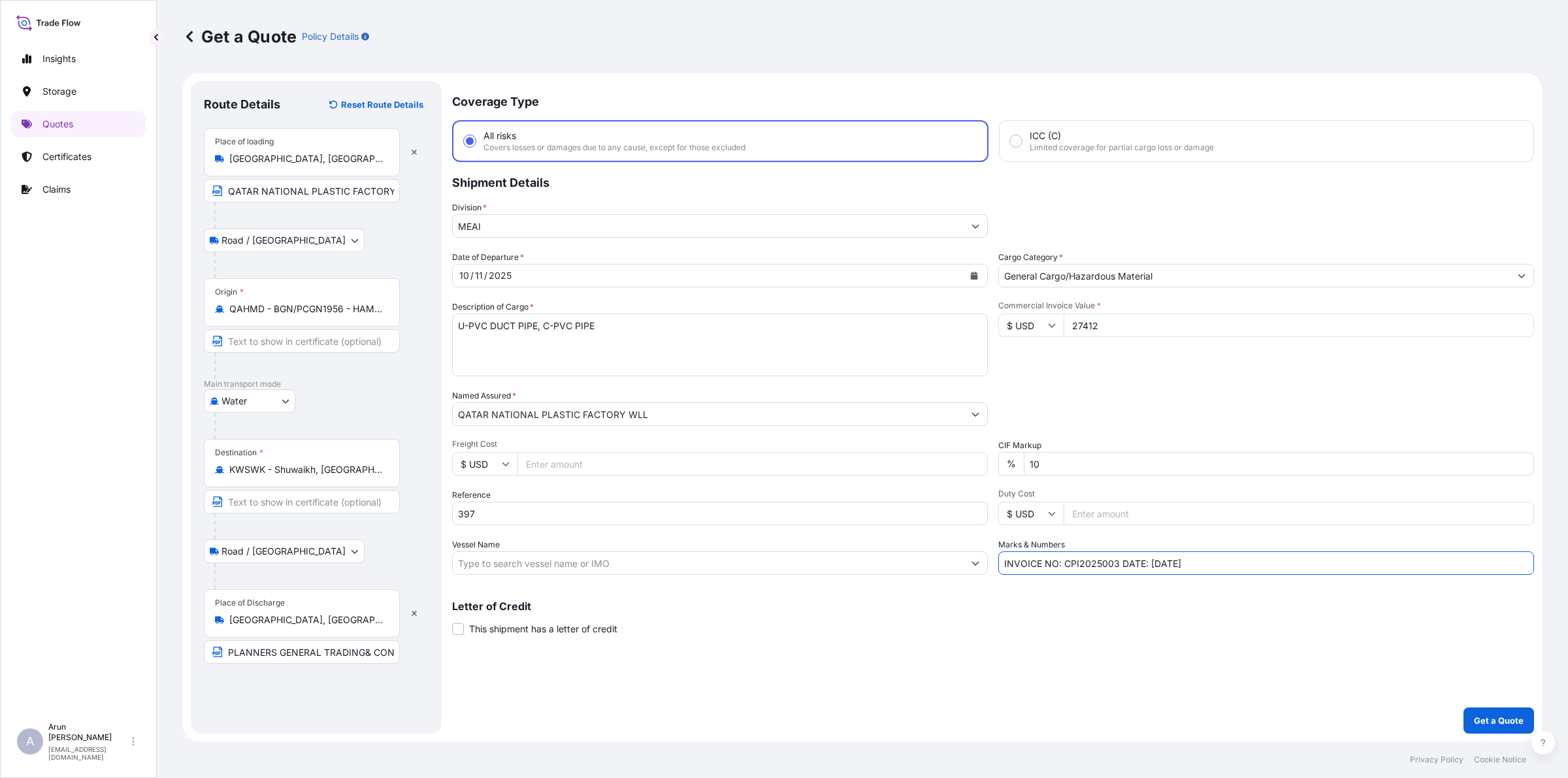
drag, startPoint x: 1062, startPoint y: 568, endPoint x: 1118, endPoint y: 576, distance: 56.6
click at [1118, 576] on div "Coverage Type All risks Covers losses or damages due to any cause, except for t…" at bounding box center [993, 408] width 1082 height 653
click at [1119, 566] on input "INVOICE NO: 397 DATE: [DATE]" at bounding box center [1266, 563] width 536 height 23
type input "INVOICE NO: 397 DATE: [DATE]"
click at [518, 559] on input "Vessel Name" at bounding box center [708, 563] width 511 height 23
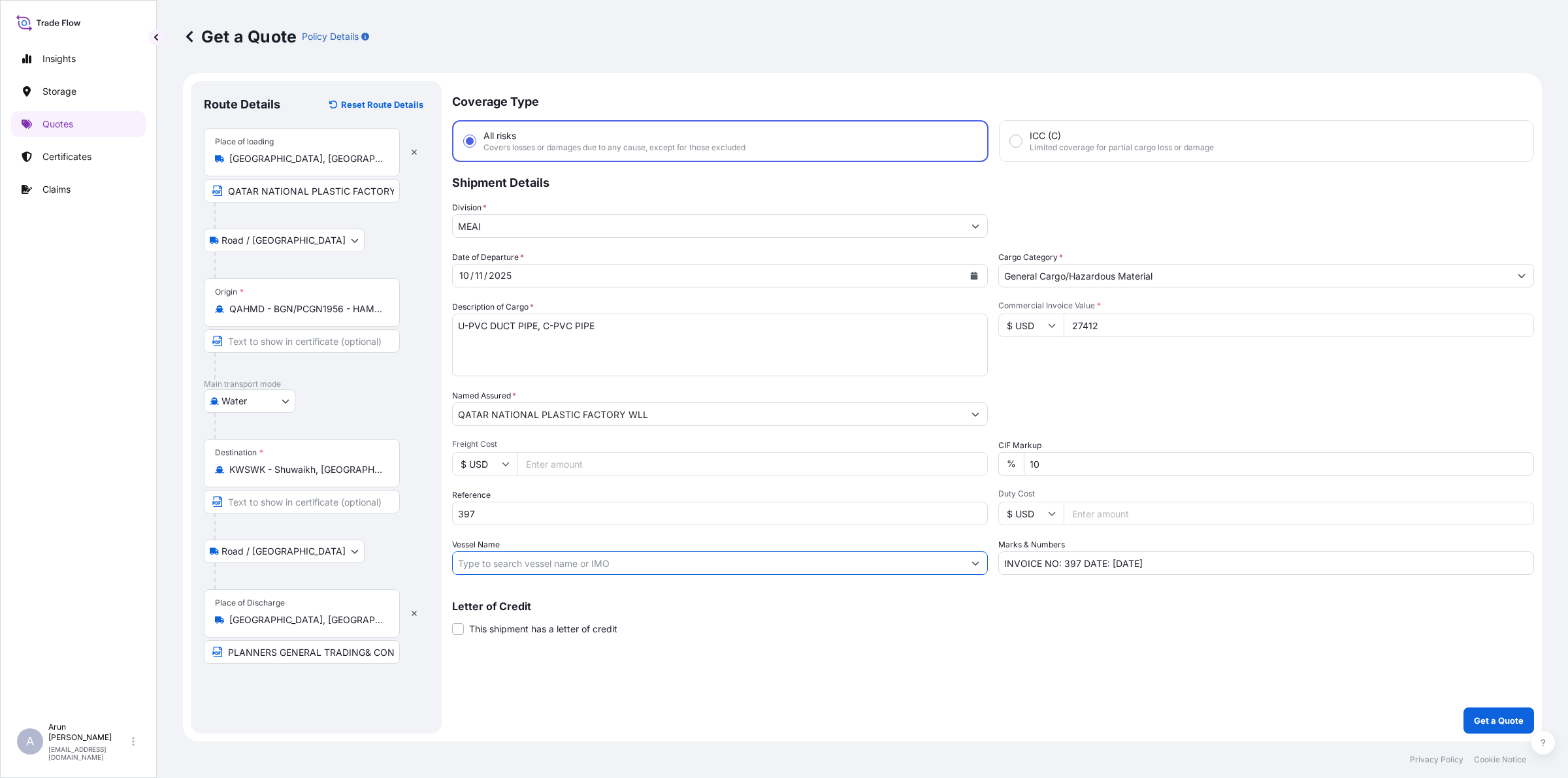
type input "N"
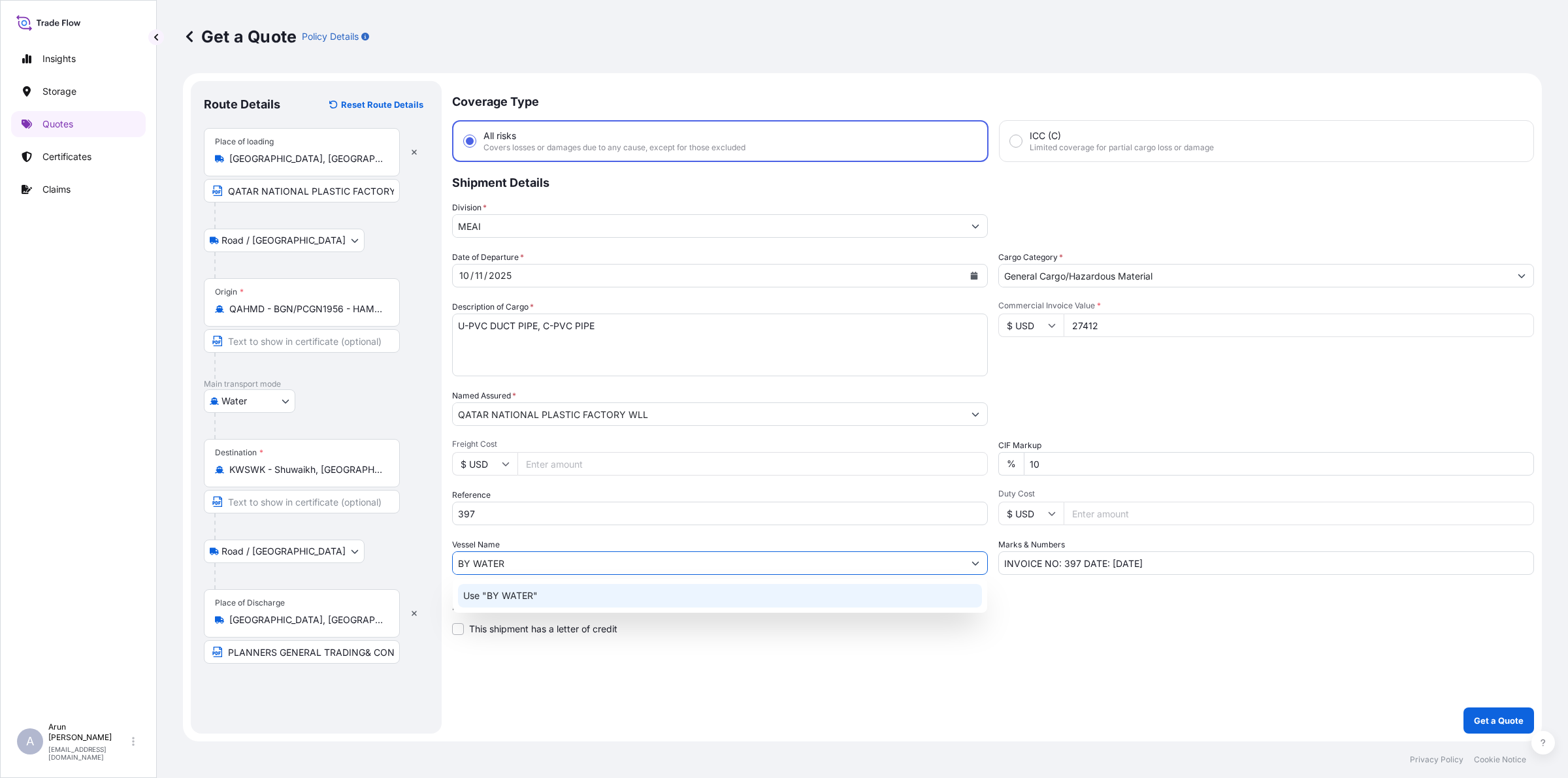
click at [510, 592] on p "Use "BY WATER"" at bounding box center [500, 595] width 75 height 13
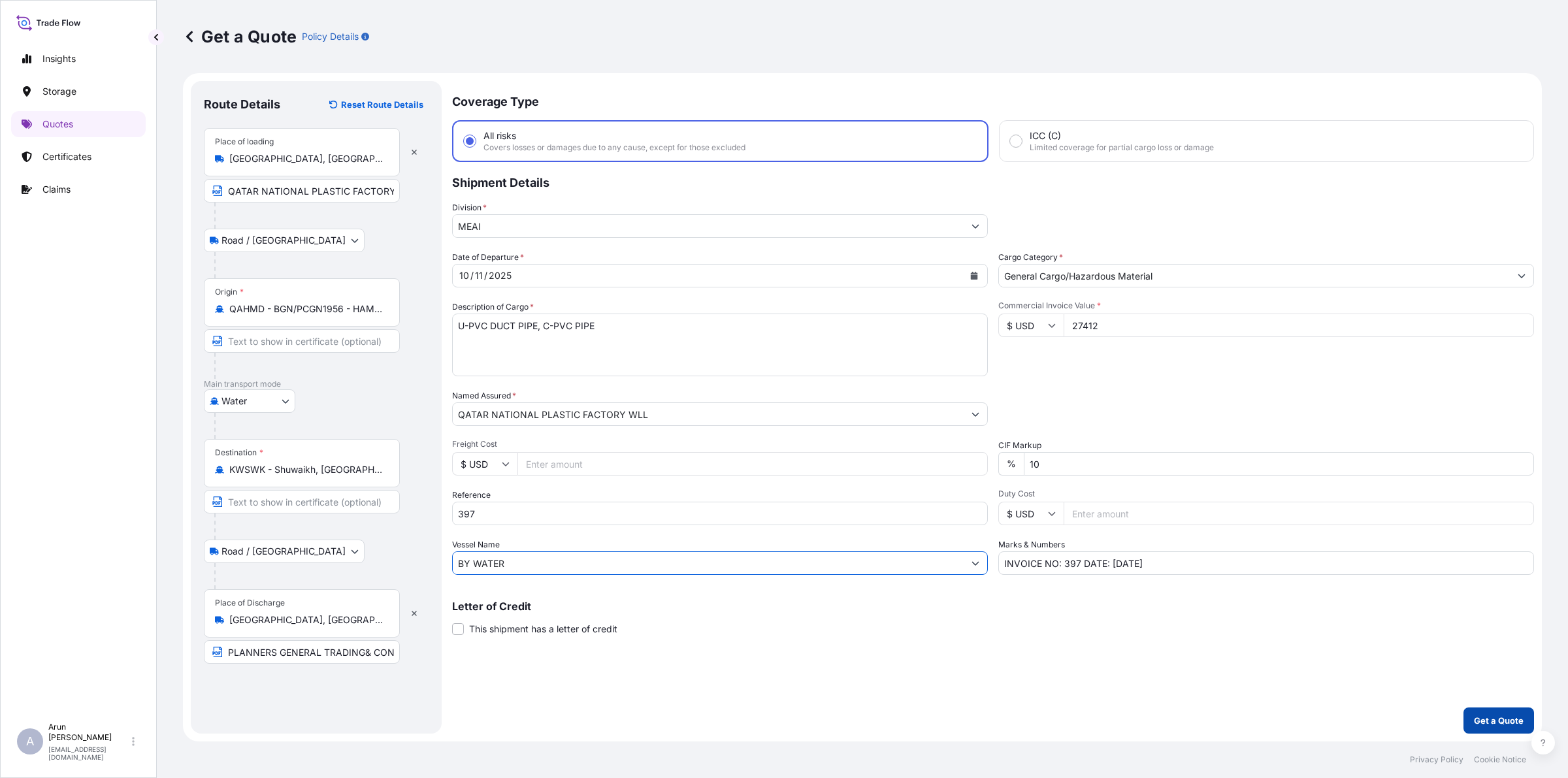
type input "BY WATER"
click at [1499, 728] on button "Get a Quote" at bounding box center [1499, 721] width 70 height 27
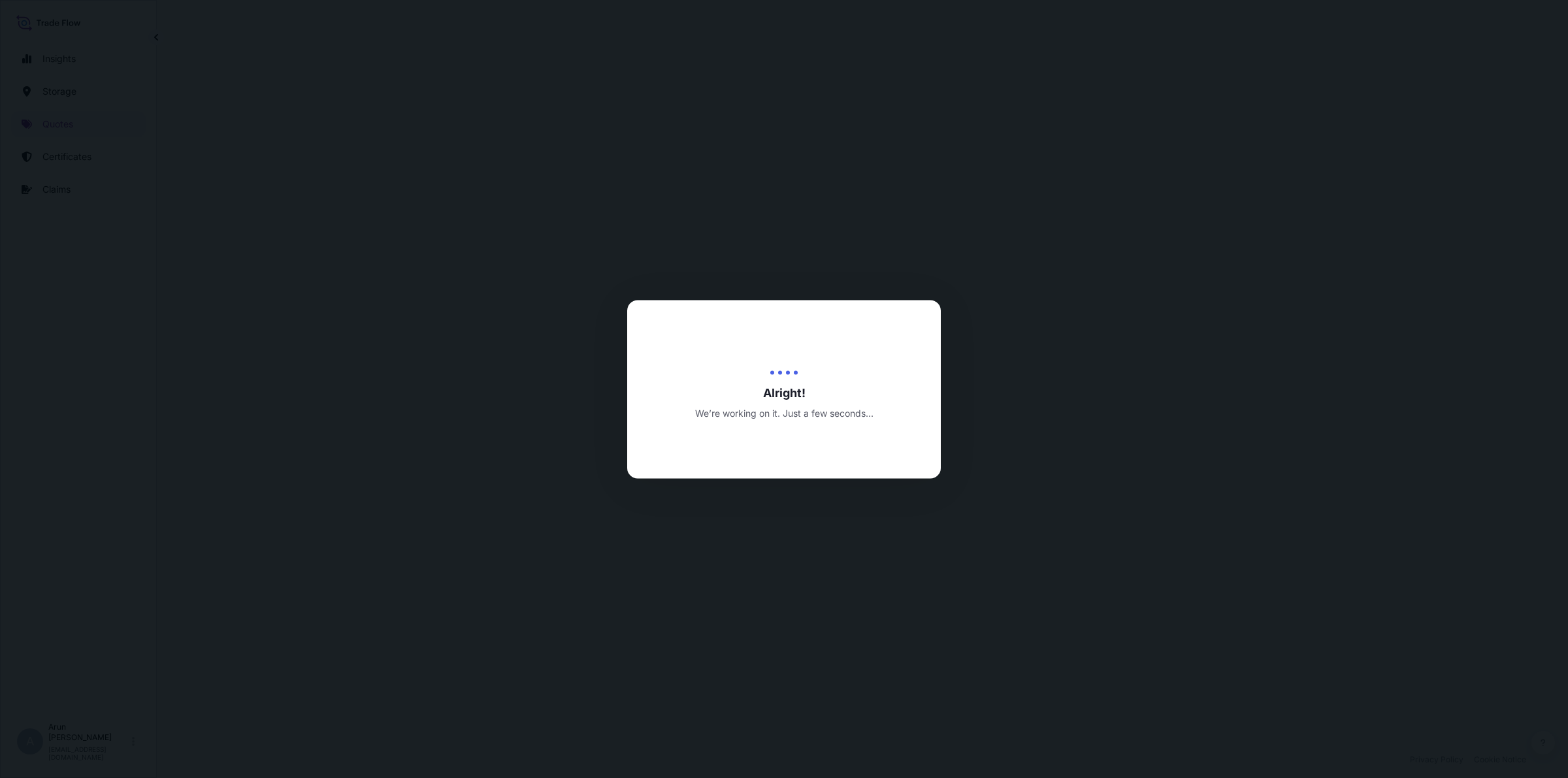
select select "Road / [GEOGRAPHIC_DATA]"
select select "Water"
select select "Road / [GEOGRAPHIC_DATA]"
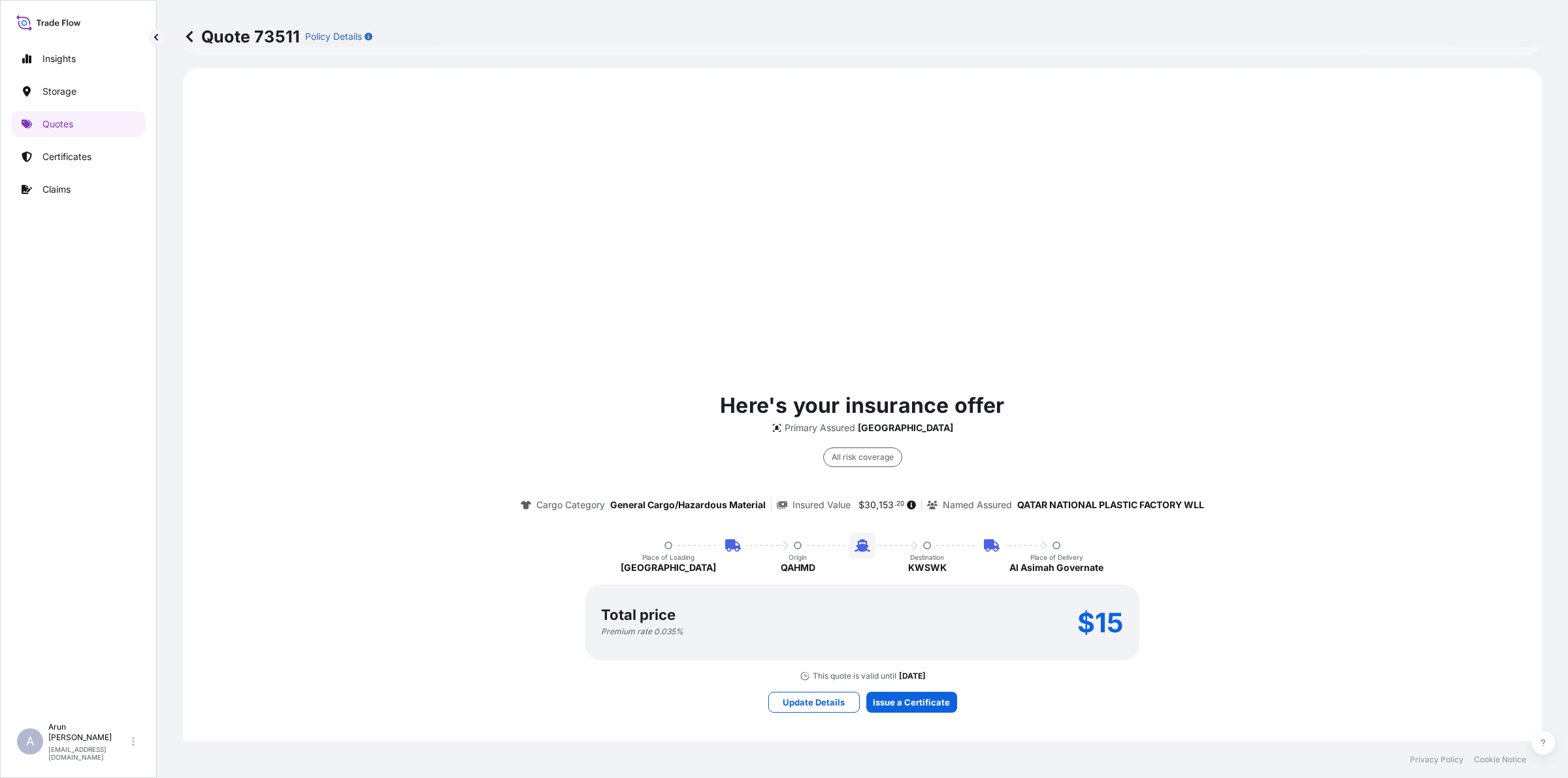
scroll to position [628, 0]
